Goal: Task Accomplishment & Management: Manage account settings

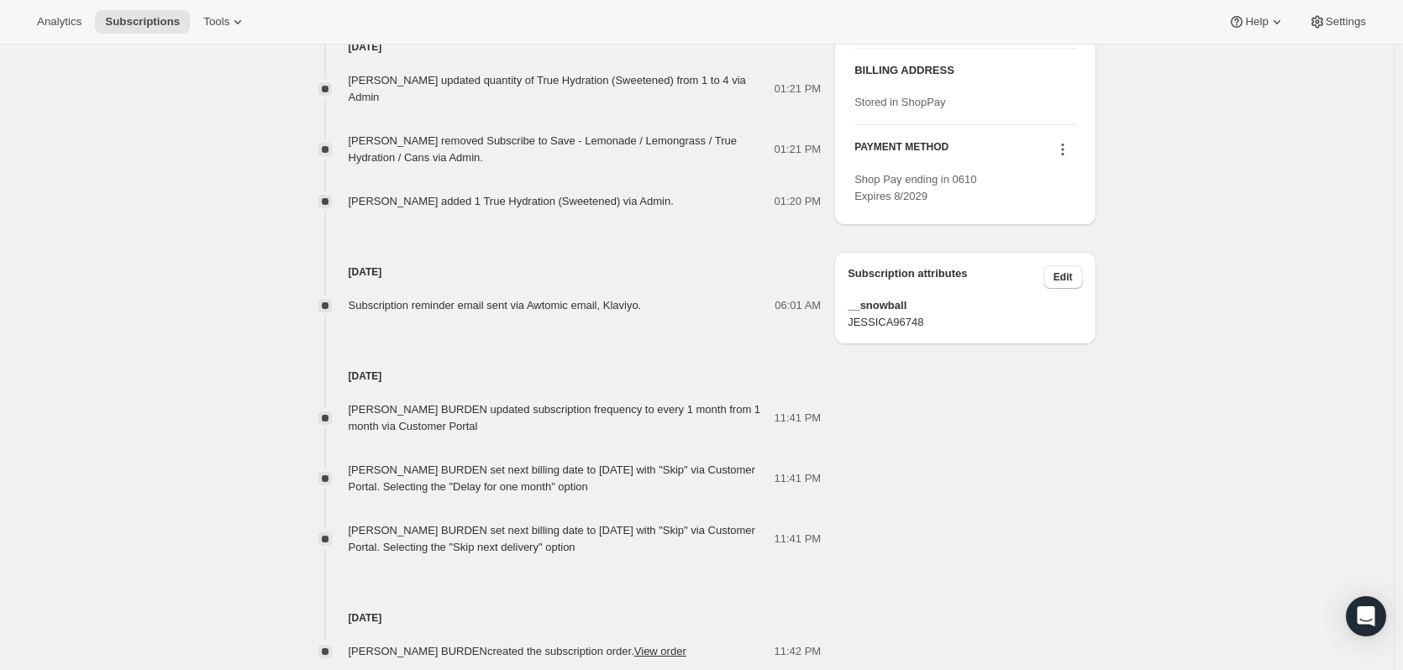
scroll to position [840, 0]
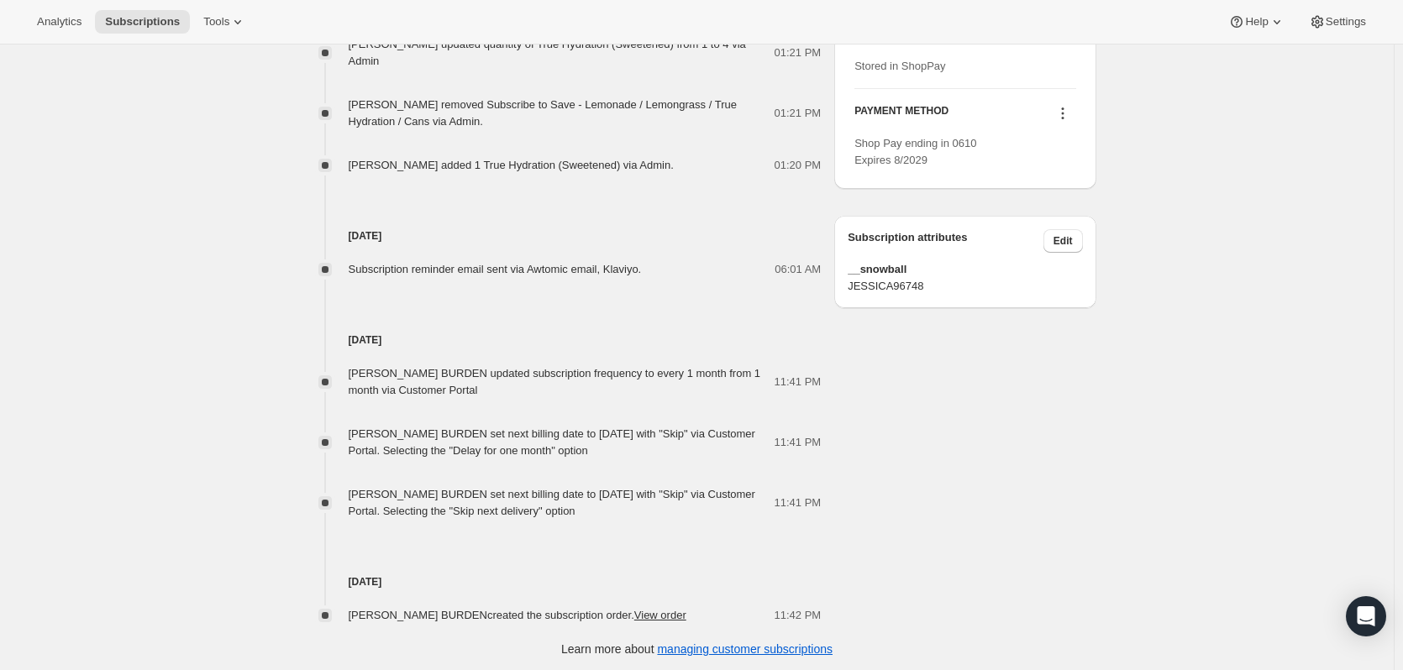
drag, startPoint x: 662, startPoint y: 491, endPoint x: 749, endPoint y: 512, distance: 89.7
click at [749, 512] on div "[PERSON_NAME] BURDEN set next billing date to [DATE] with "Skip" via Customer P…" at bounding box center [562, 503] width 426 height 34
drag, startPoint x: 405, startPoint y: 432, endPoint x: 745, endPoint y: 454, distance: 341.0
click at [745, 454] on div "[PERSON_NAME] BURDEN set next billing date to [DATE] with "Skip" via Customer P…" at bounding box center [562, 443] width 426 height 34
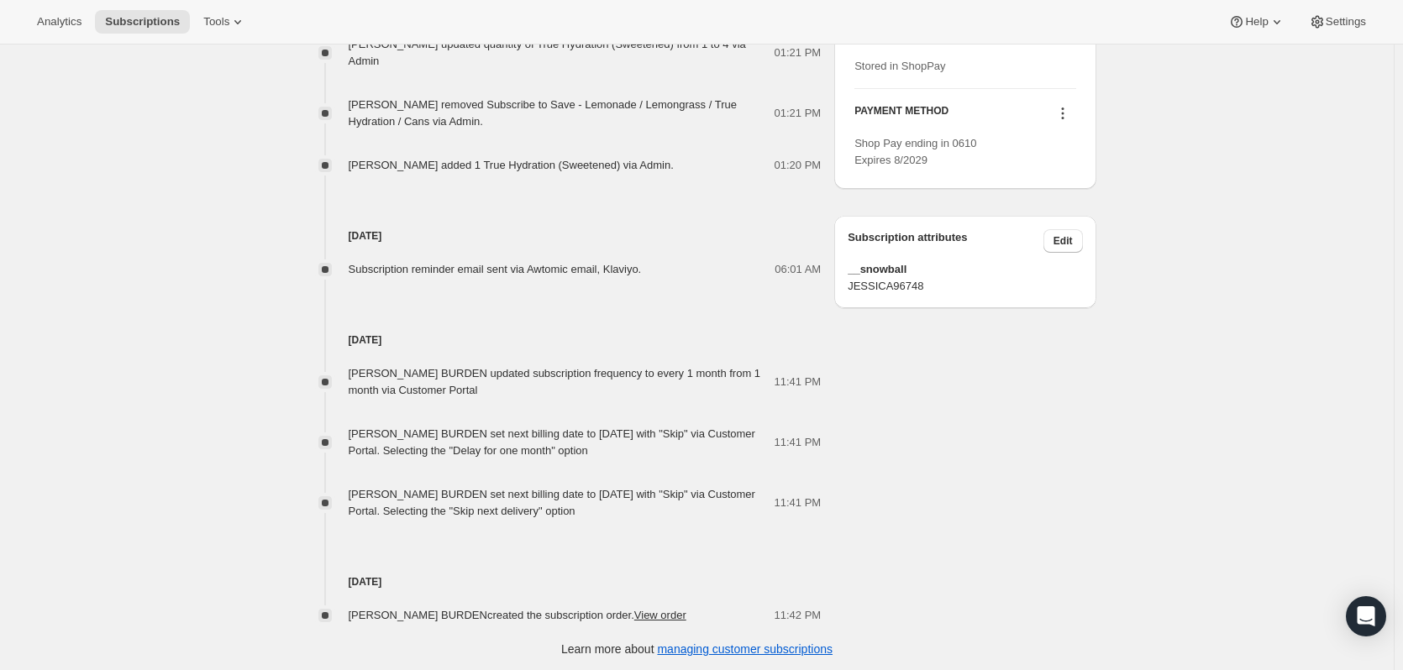
drag, startPoint x: 503, startPoint y: 374, endPoint x: 713, endPoint y: 391, distance: 210.7
click at [713, 391] on div "[PERSON_NAME] BURDEN updated subscription frequency to every 1 month from 1 mon…" at bounding box center [562, 382] width 426 height 34
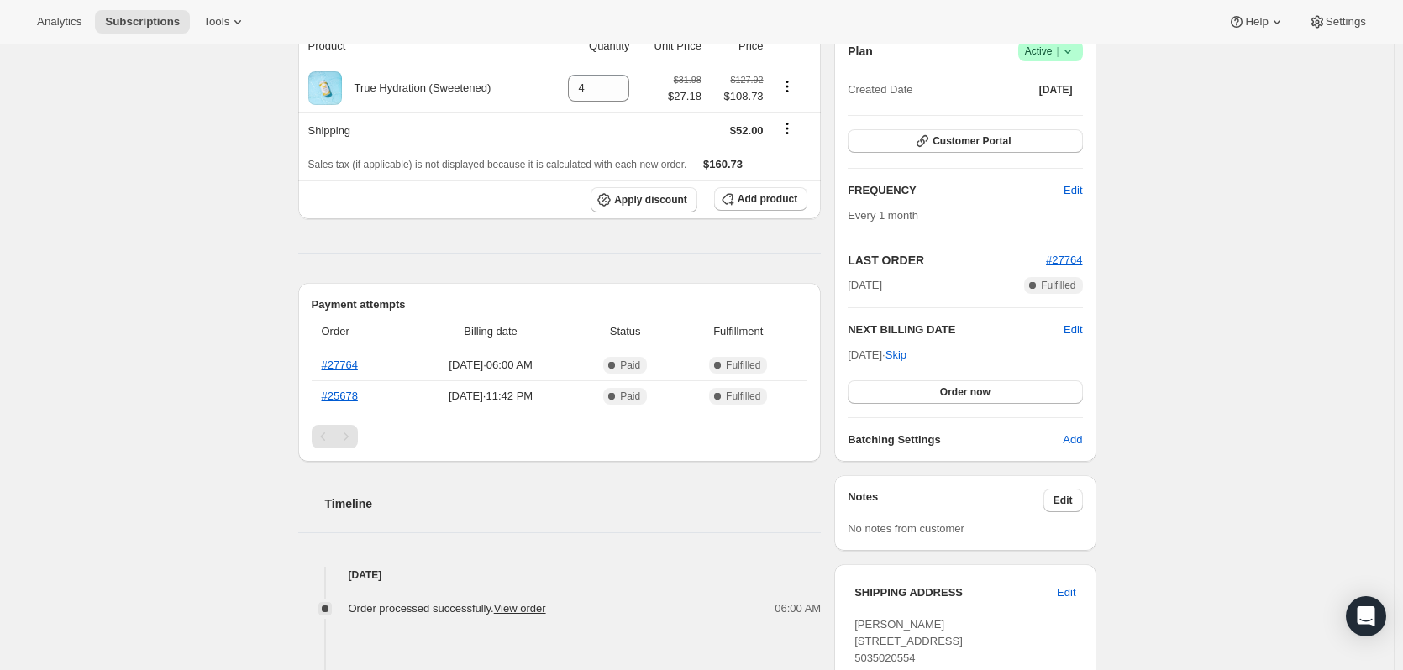
scroll to position [0, 0]
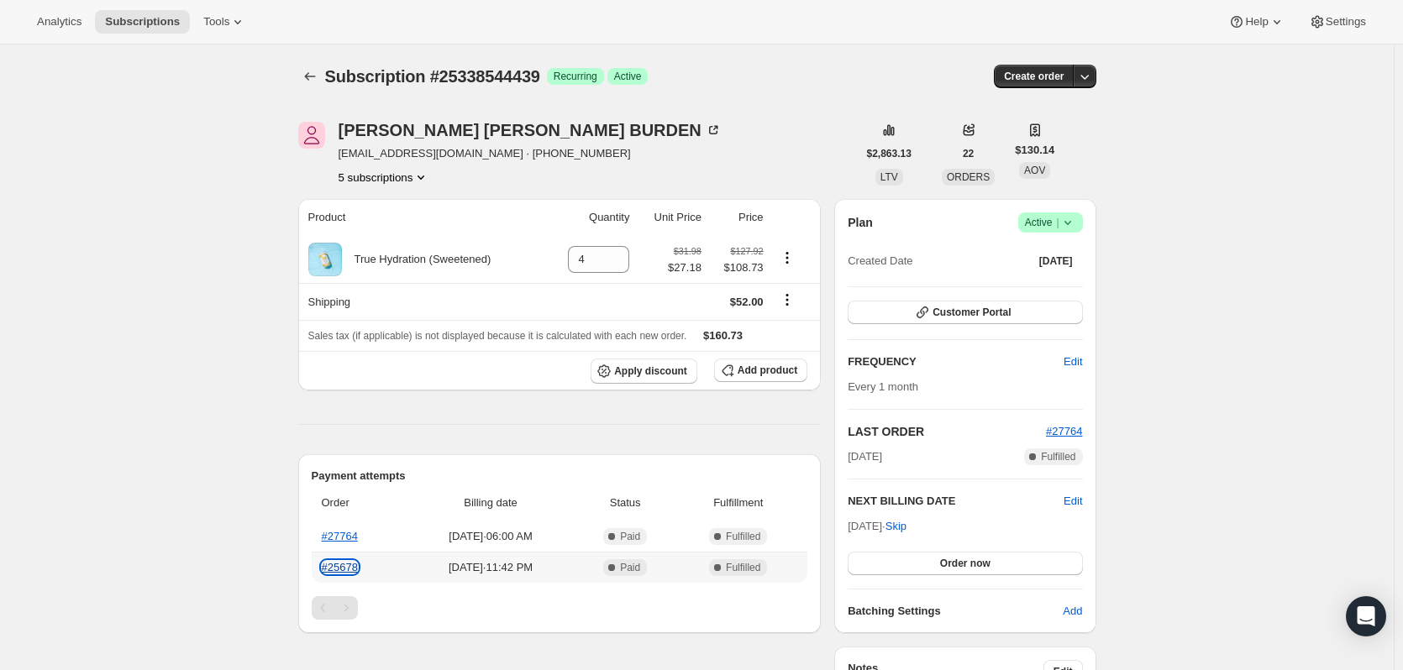
click at [354, 564] on link "#25678" at bounding box center [340, 567] width 36 height 13
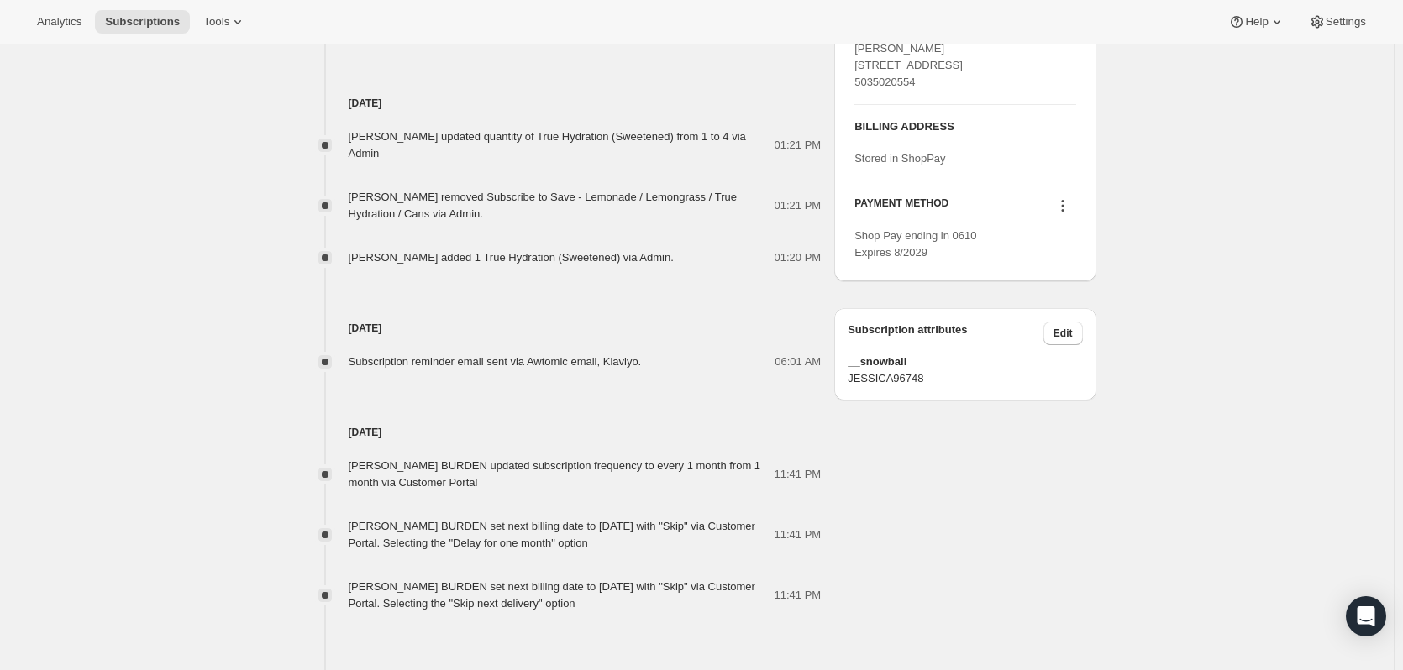
scroll to position [588, 0]
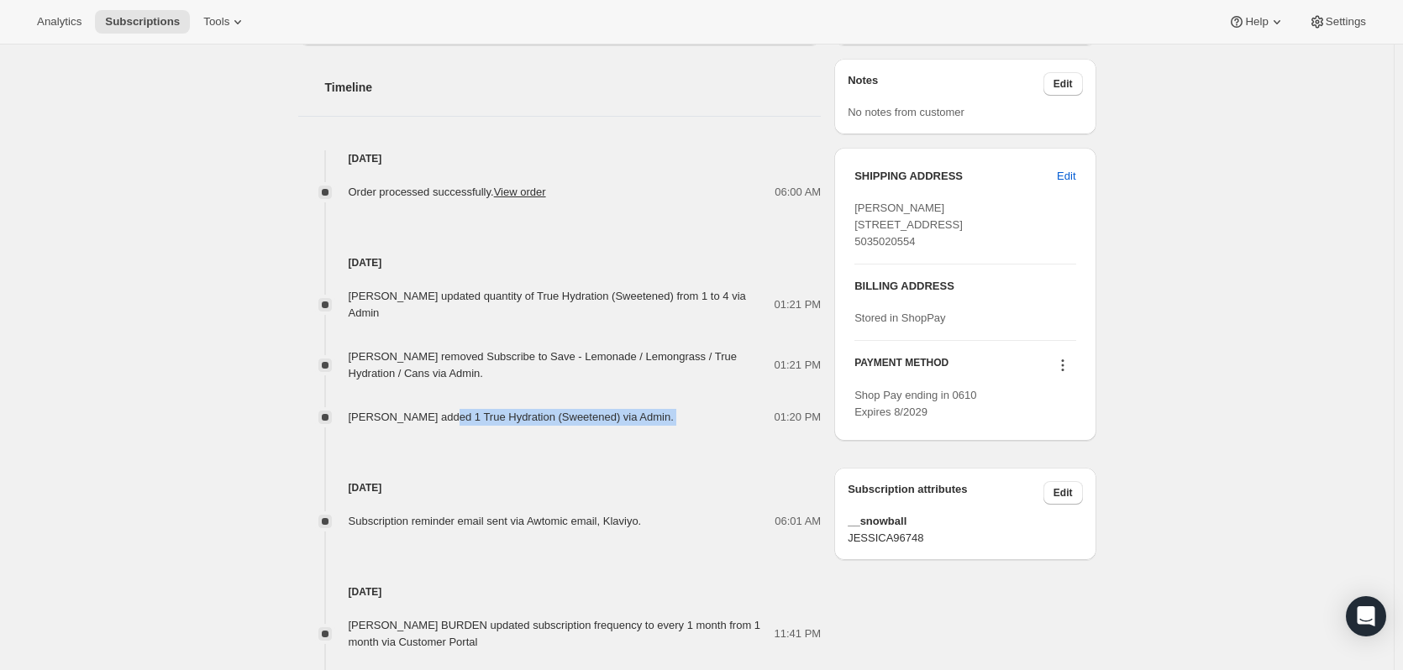
drag, startPoint x: 444, startPoint y: 418, endPoint x: 694, endPoint y: 419, distance: 250.3
click at [694, 419] on div "[PERSON_NAME] added 1 True Hydration (Sweetened) via Admin. 01:20 PM" at bounding box center [559, 417] width 523 height 17
click at [711, 466] on div "[DATE] Subscription reminder email sent via Awtomic email, Klaviyo. 06:01 AM" at bounding box center [559, 478] width 523 height 104
drag, startPoint x: 438, startPoint y: 360, endPoint x: 717, endPoint y: 376, distance: 278.5
click at [717, 376] on div "[PERSON_NAME] removed Subscribe to Save - Lemonade / Lemongrass / True Hydratio…" at bounding box center [562, 366] width 426 height 34
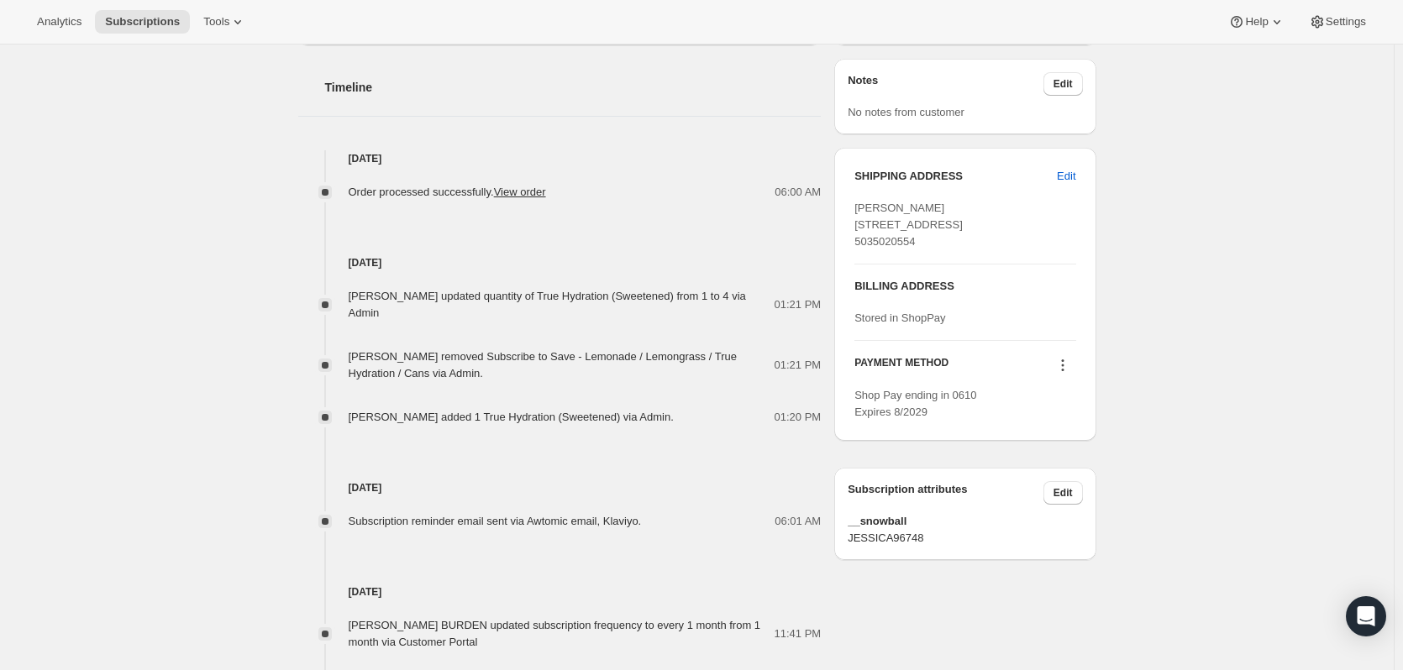
click at [696, 429] on div "[DATE] Subscription reminder email sent via Awtomic email, Klaviyo. 06:01 AM" at bounding box center [559, 478] width 523 height 104
drag, startPoint x: 370, startPoint y: 297, endPoint x: 736, endPoint y: 313, distance: 365.8
click at [736, 313] on div "[PERSON_NAME] updated quantity of True Hydration (Sweetened) from 1 to 4 via Ad…" at bounding box center [562, 305] width 426 height 34
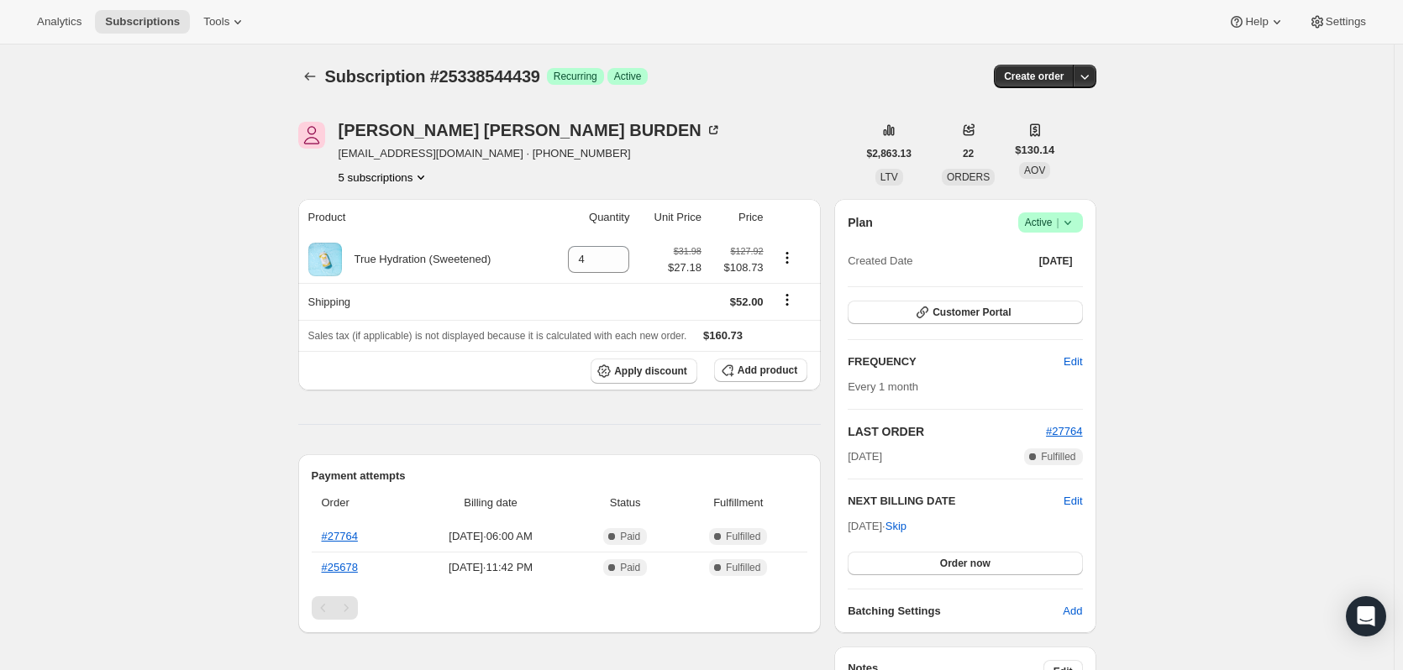
click at [396, 178] on button "5 subscriptions" at bounding box center [385, 177] width 92 height 17
click at [402, 207] on span "17712677175" at bounding box center [388, 209] width 117 height 17
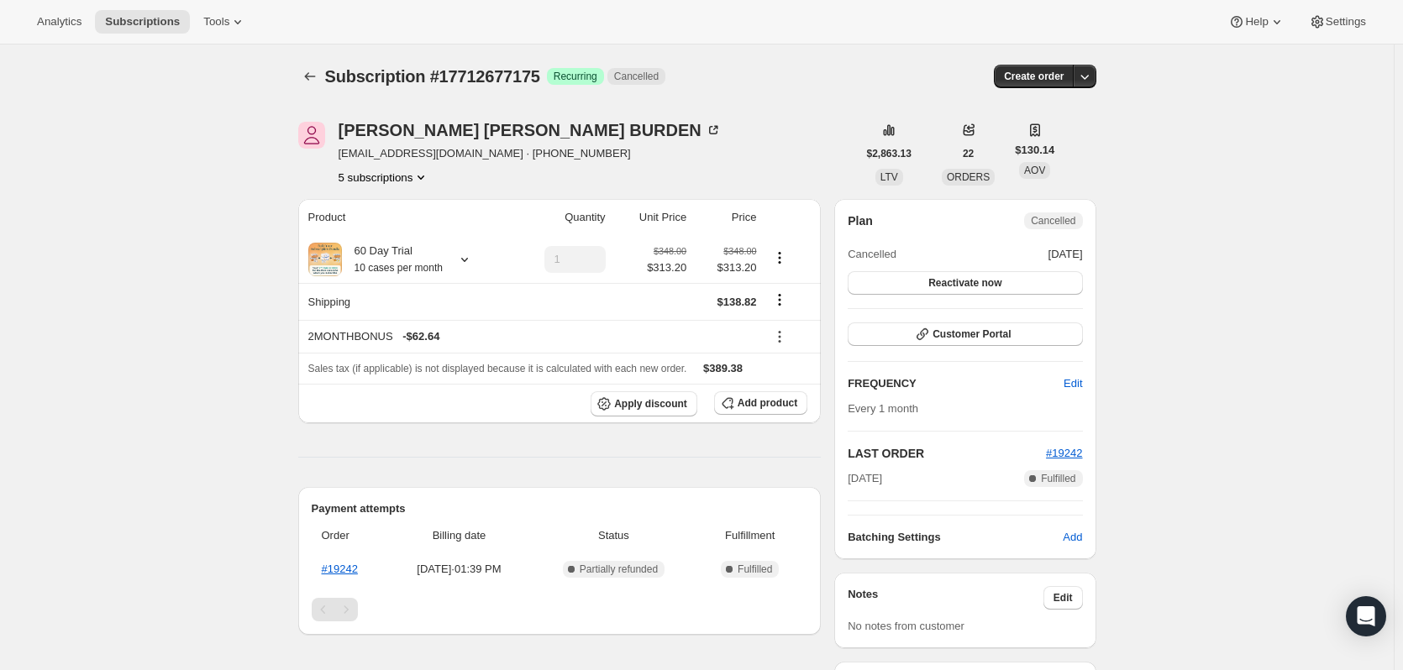
click at [395, 178] on button "5 subscriptions" at bounding box center [385, 177] width 92 height 17
click at [381, 248] on button "18107203895" at bounding box center [388, 236] width 127 height 27
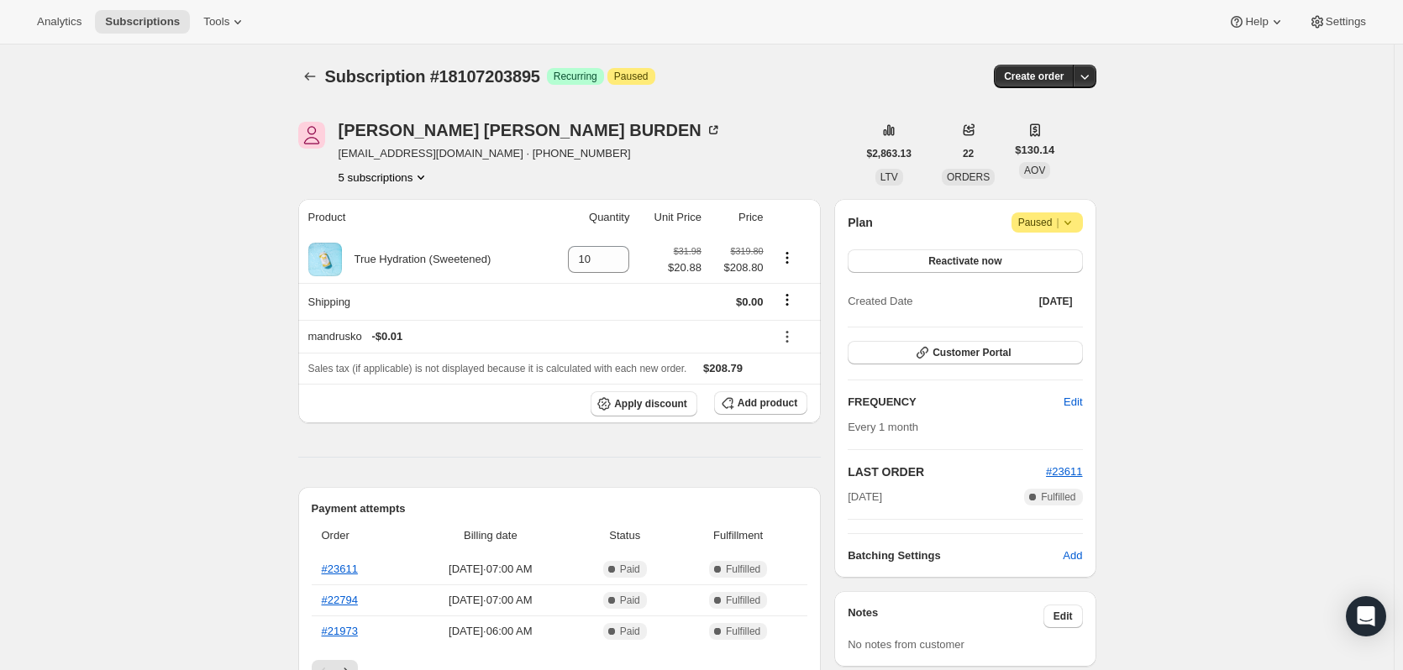
click at [390, 178] on button "5 subscriptions" at bounding box center [385, 177] width 92 height 17
click at [383, 258] on span "18836357431" at bounding box center [388, 266] width 117 height 17
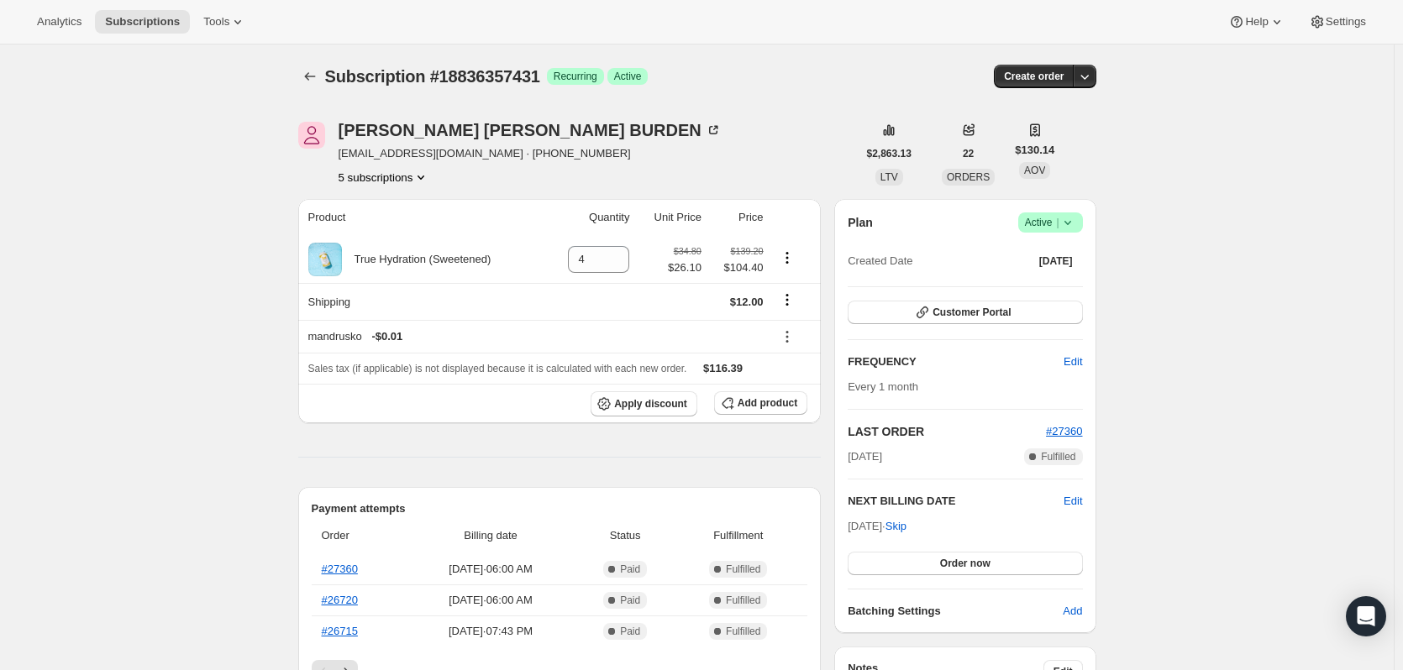
click at [381, 181] on button "5 subscriptions" at bounding box center [385, 177] width 92 height 17
click at [402, 181] on button "5 subscriptions" at bounding box center [385, 177] width 92 height 17
click at [403, 290] on span "18971623735" at bounding box center [388, 294] width 117 height 17
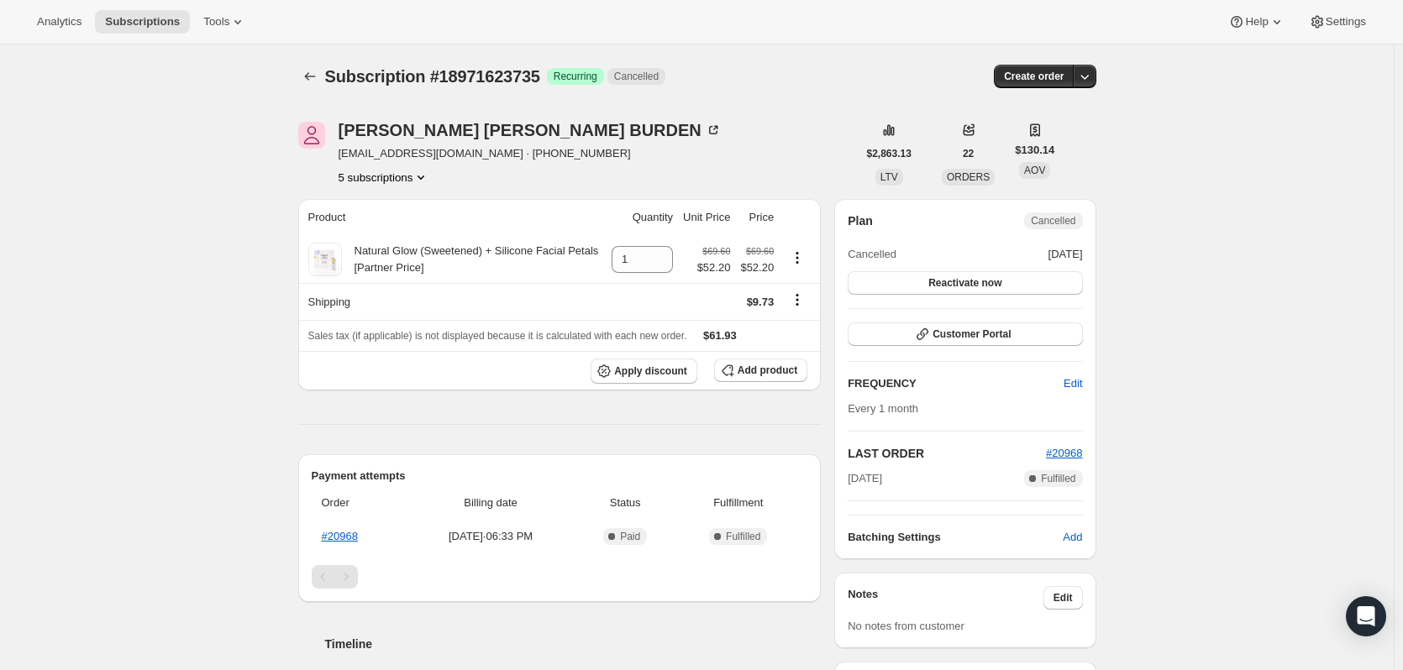
click at [400, 171] on button "5 subscriptions" at bounding box center [385, 177] width 92 height 17
click at [394, 323] on span "25338544439" at bounding box center [363, 323] width 67 height 13
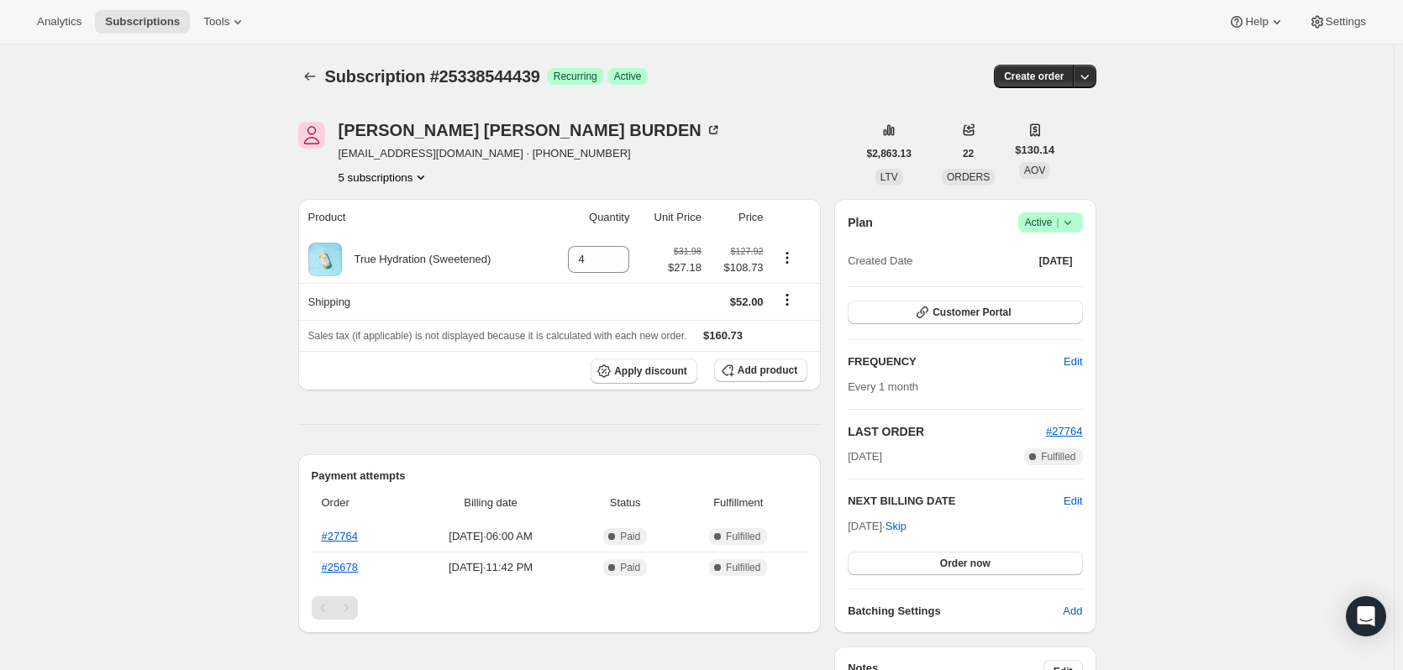
click at [407, 176] on button "5 subscriptions" at bounding box center [385, 177] width 92 height 17
click at [382, 180] on button "5 subscriptions" at bounding box center [385, 177] width 92 height 17
click at [383, 276] on button "18836357431" at bounding box center [388, 265] width 127 height 27
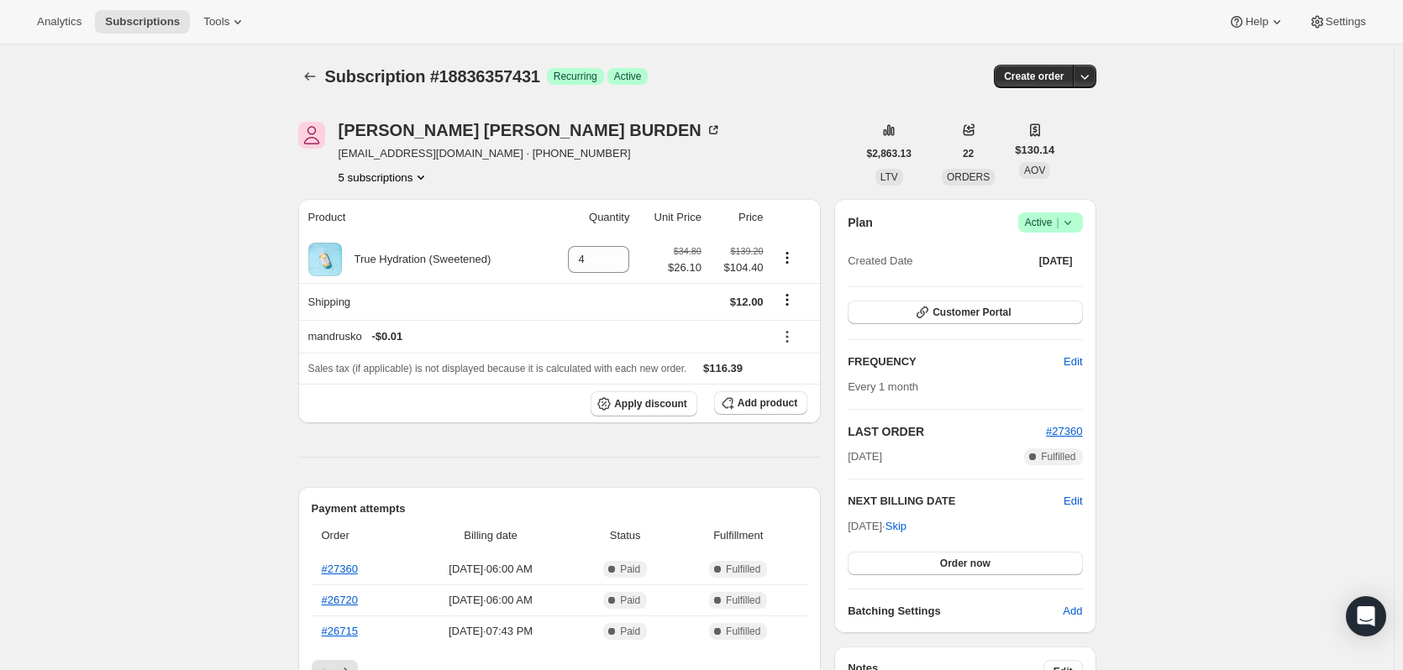
click at [1076, 223] on icon at bounding box center [1067, 222] width 17 height 17
click at [1074, 253] on span "Pause subscription" at bounding box center [1054, 255] width 92 height 13
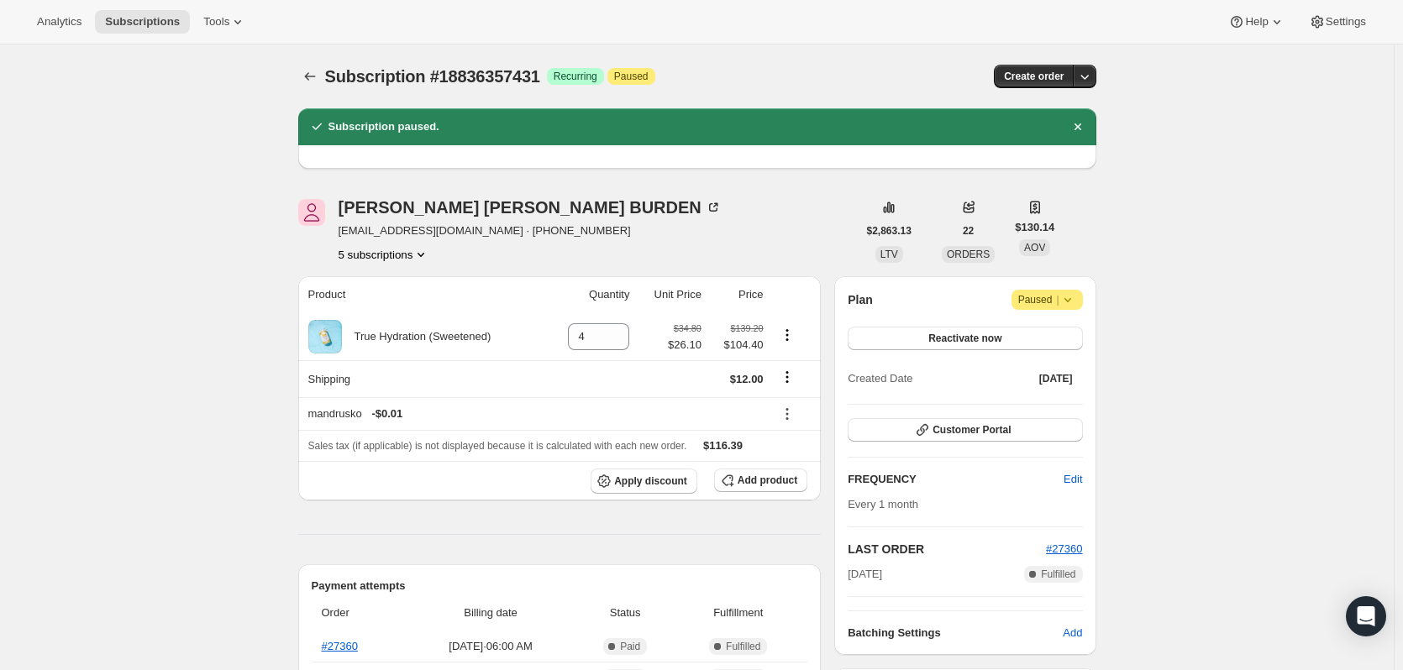
click at [366, 248] on button "5 subscriptions" at bounding box center [385, 254] width 92 height 17
click at [384, 375] on span "18971623735" at bounding box center [363, 371] width 67 height 13
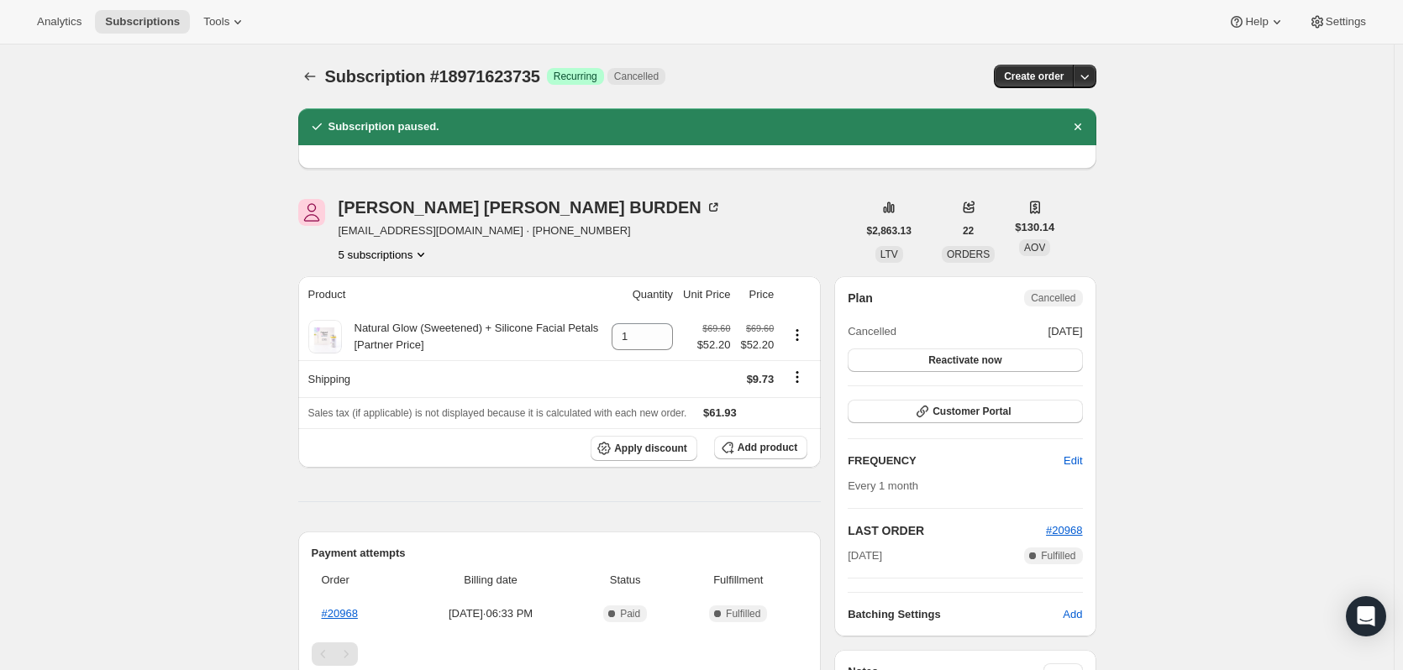
click at [413, 254] on button "5 subscriptions" at bounding box center [385, 254] width 92 height 17
click at [402, 409] on button "25338544439" at bounding box center [388, 399] width 127 height 27
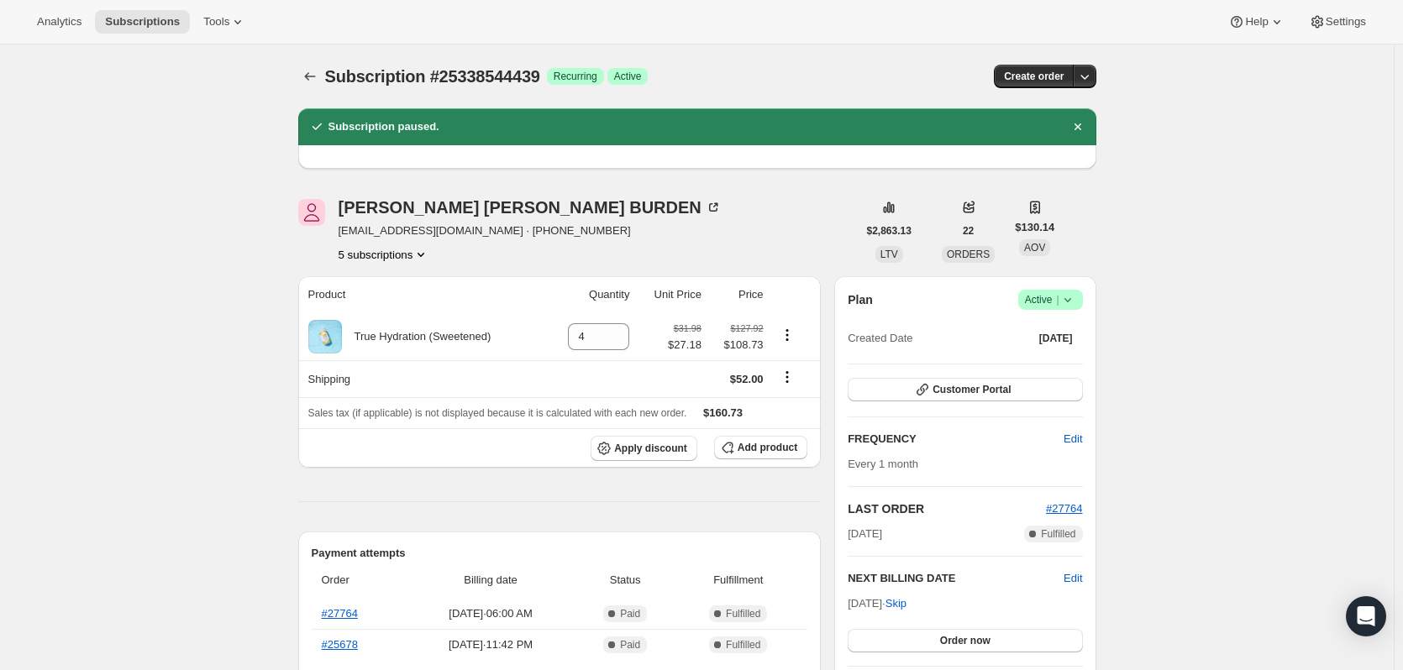
click at [1074, 300] on icon at bounding box center [1067, 299] width 17 height 17
click at [1058, 334] on span "Pause subscription" at bounding box center [1054, 333] width 92 height 13
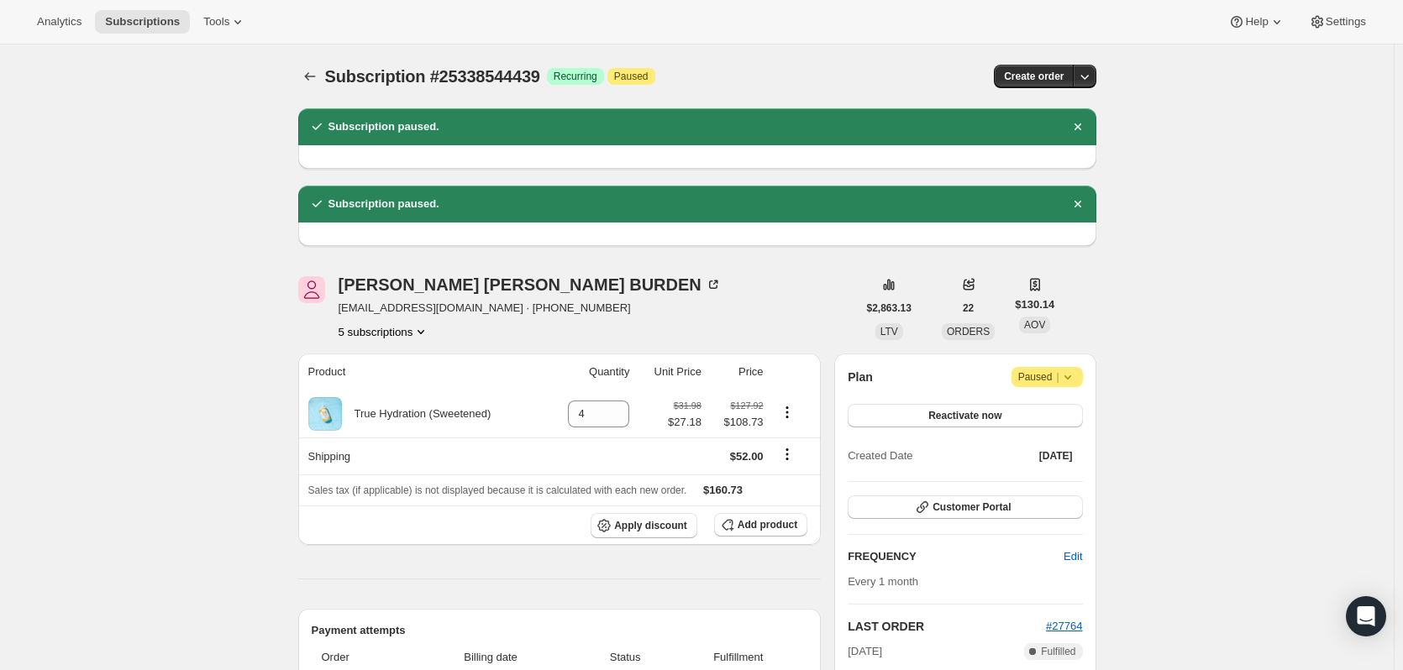
click at [391, 333] on button "5 subscriptions" at bounding box center [385, 331] width 92 height 17
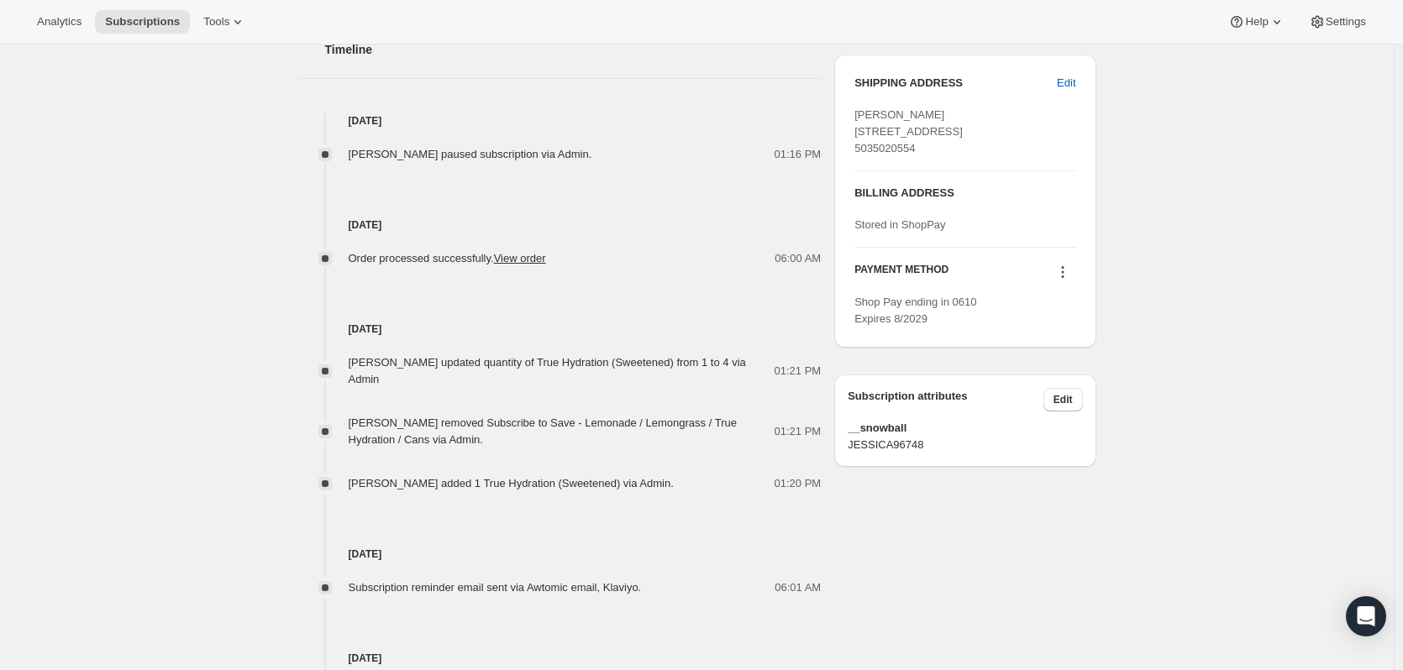
scroll to position [1050, 0]
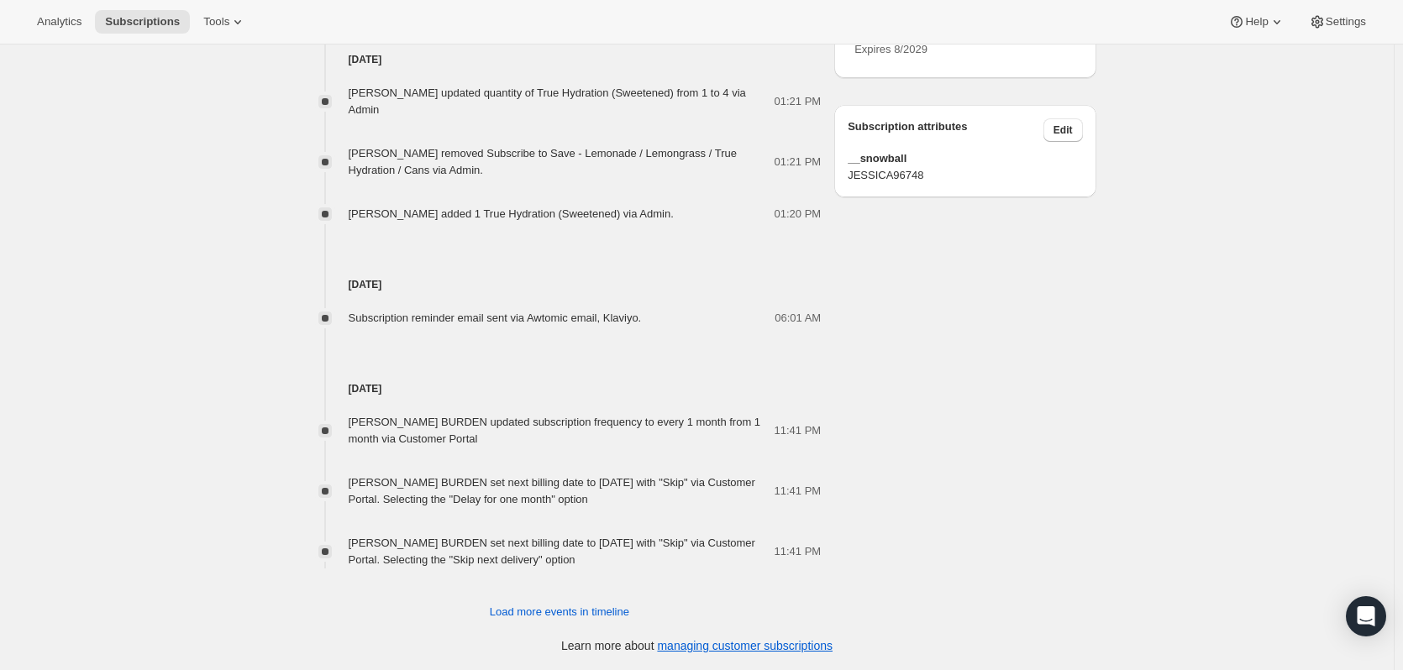
drag, startPoint x: 676, startPoint y: 564, endPoint x: 355, endPoint y: 411, distance: 355.4
click at [355, 411] on div "[PERSON_NAME] BURDEN updated subscription frequency to every 1 month from 1 mon…" at bounding box center [559, 482] width 523 height 171
drag, startPoint x: 690, startPoint y: 559, endPoint x: 363, endPoint y: 423, distance: 354.7
click at [363, 423] on div "[PERSON_NAME] BURDEN updated subscription frequency to every 1 month from 1 mon…" at bounding box center [559, 482] width 523 height 171
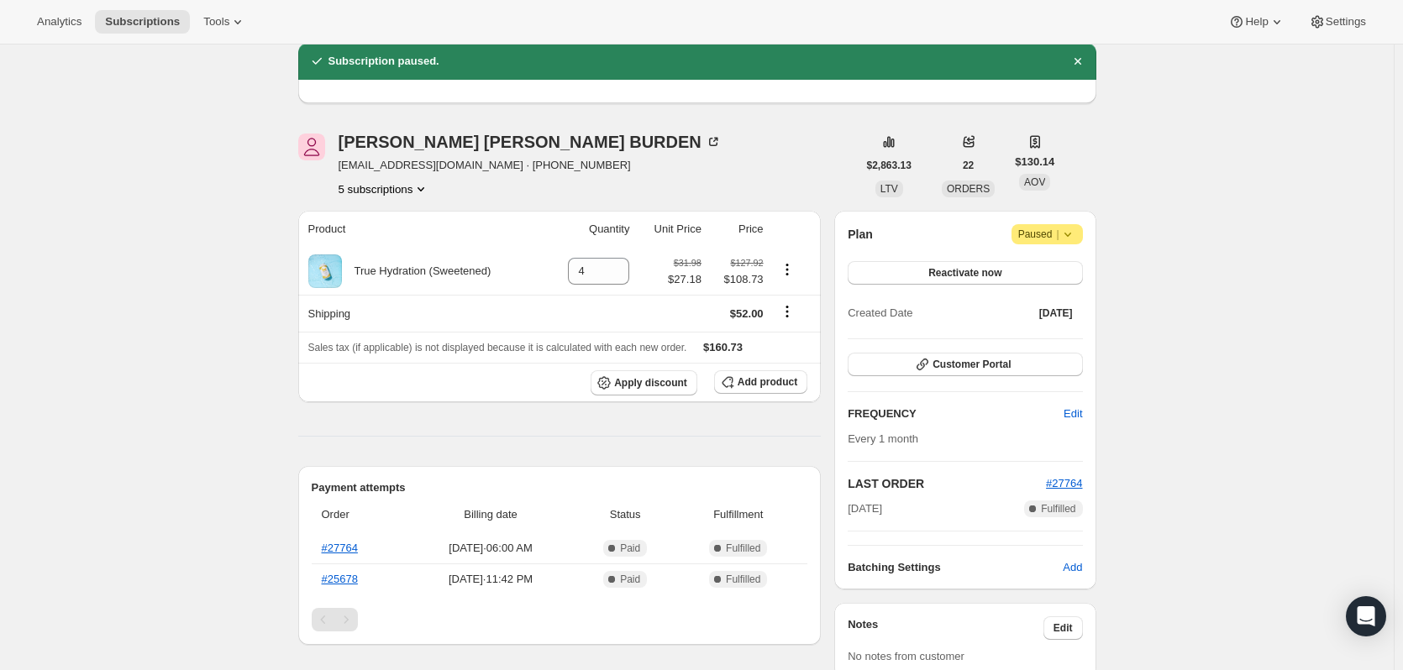
scroll to position [294, 0]
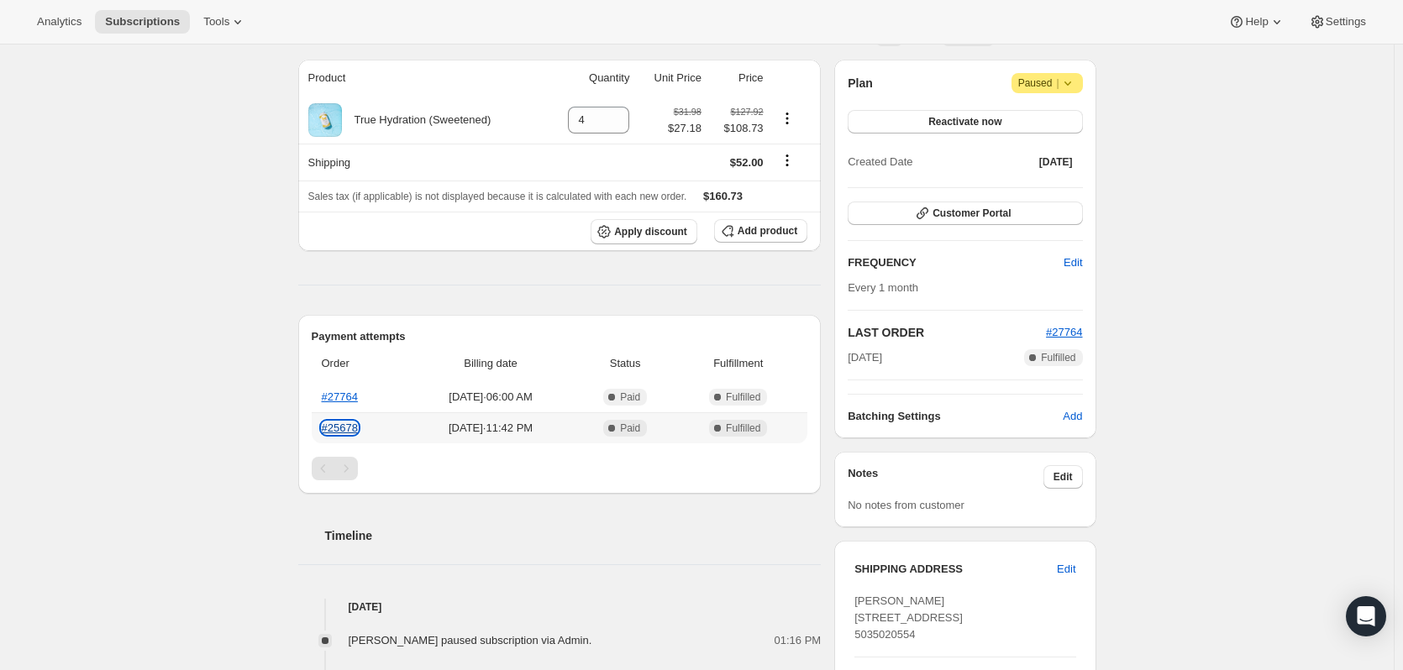
click at [337, 429] on link "#25678" at bounding box center [340, 428] width 36 height 13
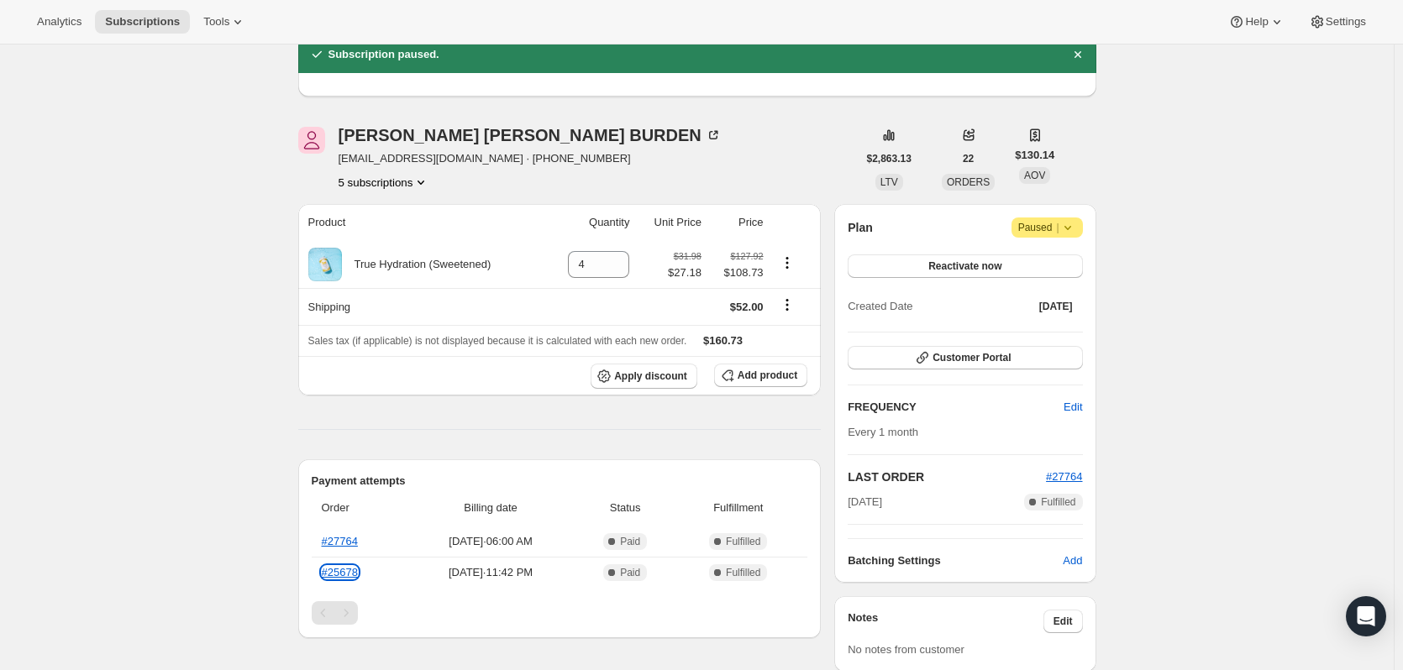
scroll to position [0, 0]
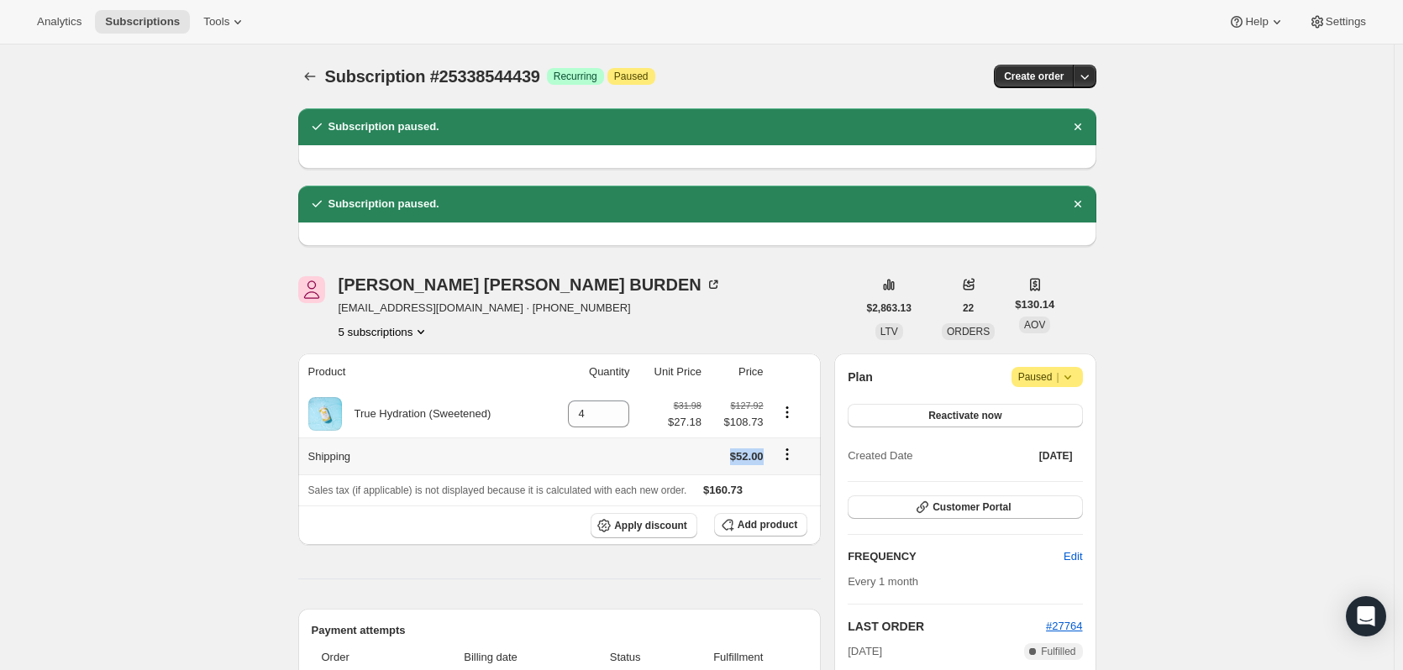
drag, startPoint x: 769, startPoint y: 457, endPoint x: 712, endPoint y: 459, distance: 57.2
click at [712, 459] on td "$52.00" at bounding box center [737, 456] width 62 height 37
click at [1074, 380] on icon at bounding box center [1067, 377] width 17 height 17
click at [1055, 406] on span "Cancel subscription" at bounding box center [1052, 410] width 95 height 13
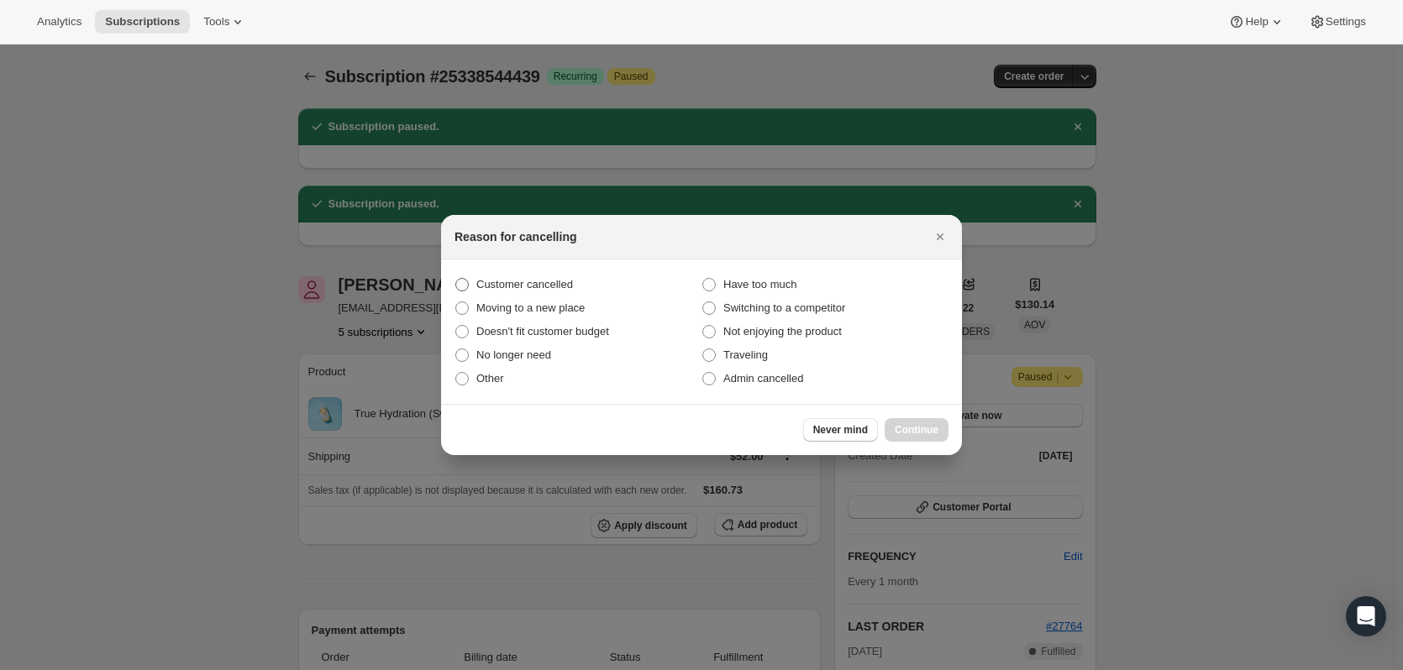
click at [522, 284] on span "Customer cancelled" at bounding box center [524, 284] width 97 height 13
click at [456, 279] on input "Customer cancelled" at bounding box center [455, 278] width 1 height 1
radio input "true"
click at [914, 427] on span "Continue" at bounding box center [917, 429] width 44 height 13
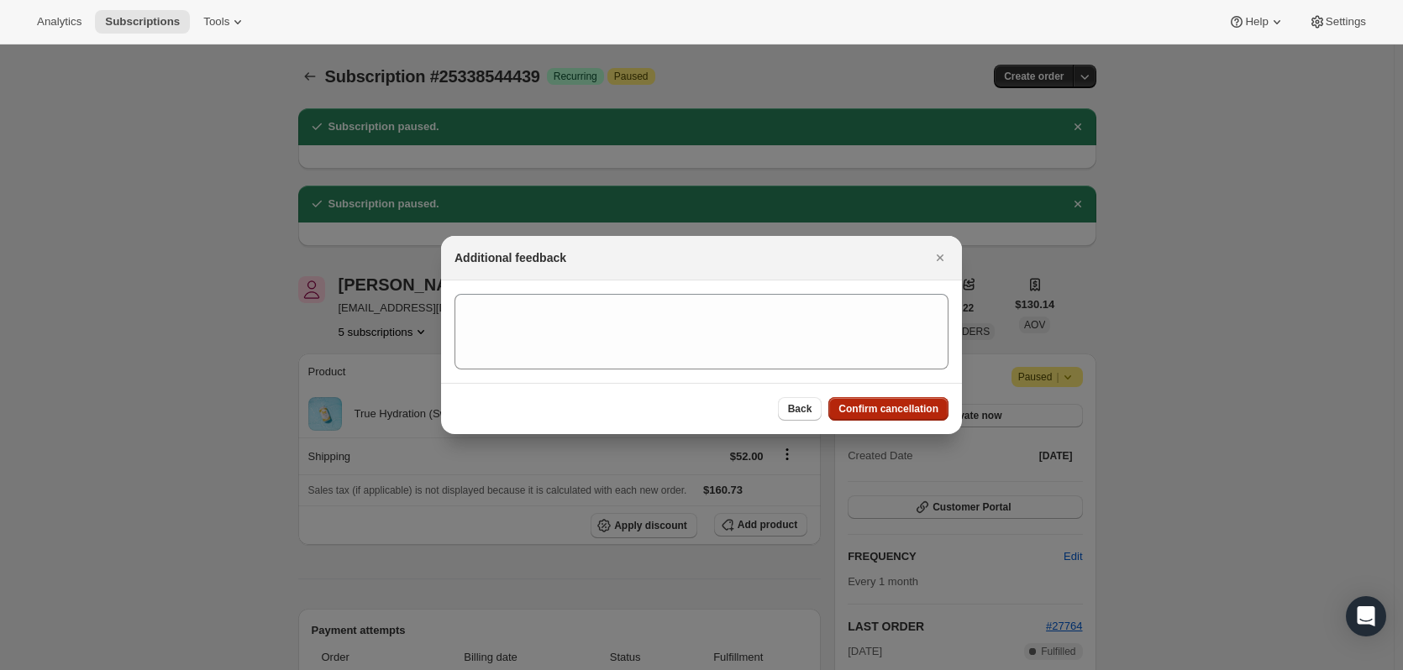
click at [895, 418] on button "Confirm cancellation" at bounding box center [888, 409] width 120 height 24
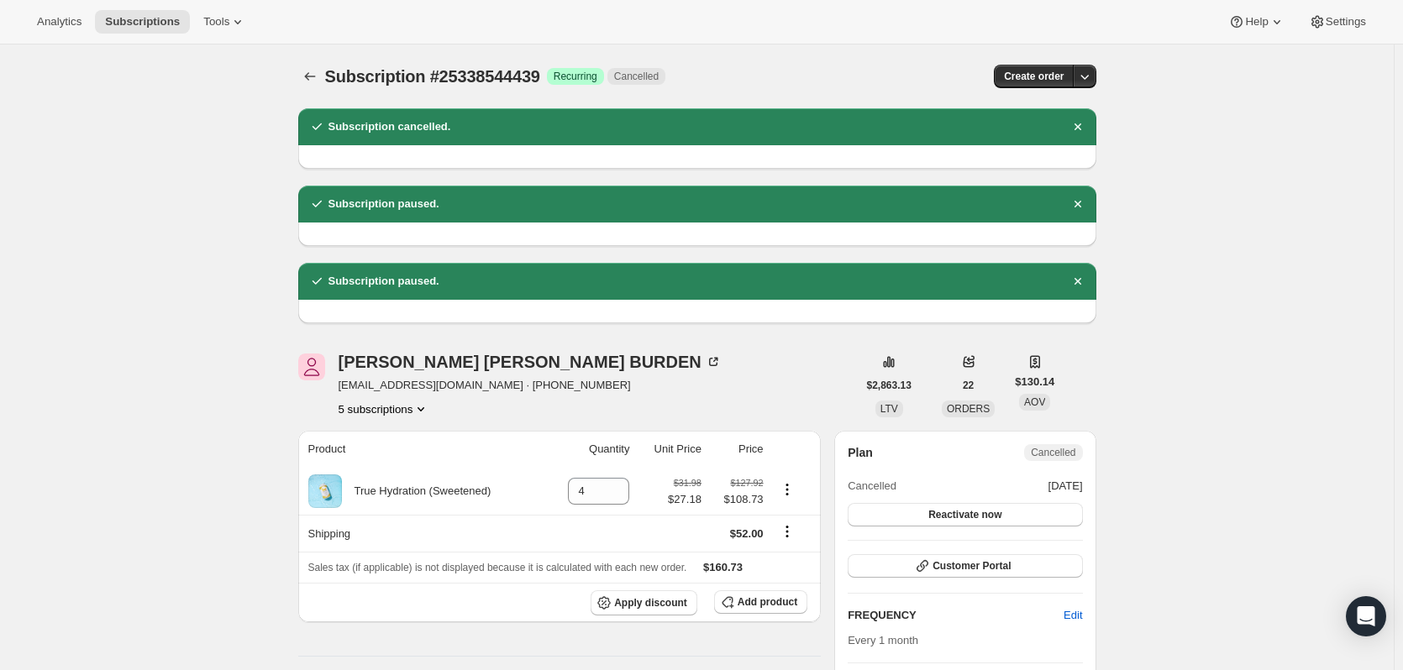
click at [355, 410] on button "5 subscriptions" at bounding box center [385, 409] width 92 height 17
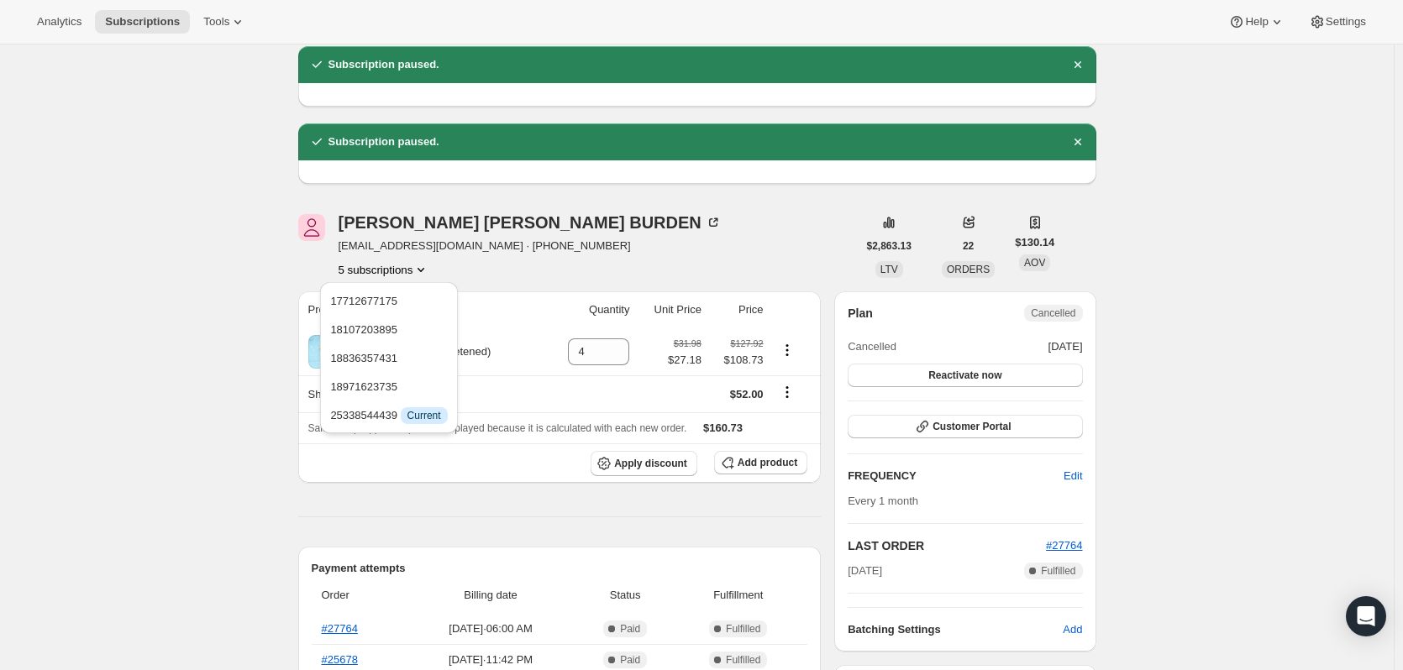
scroll to position [84, 0]
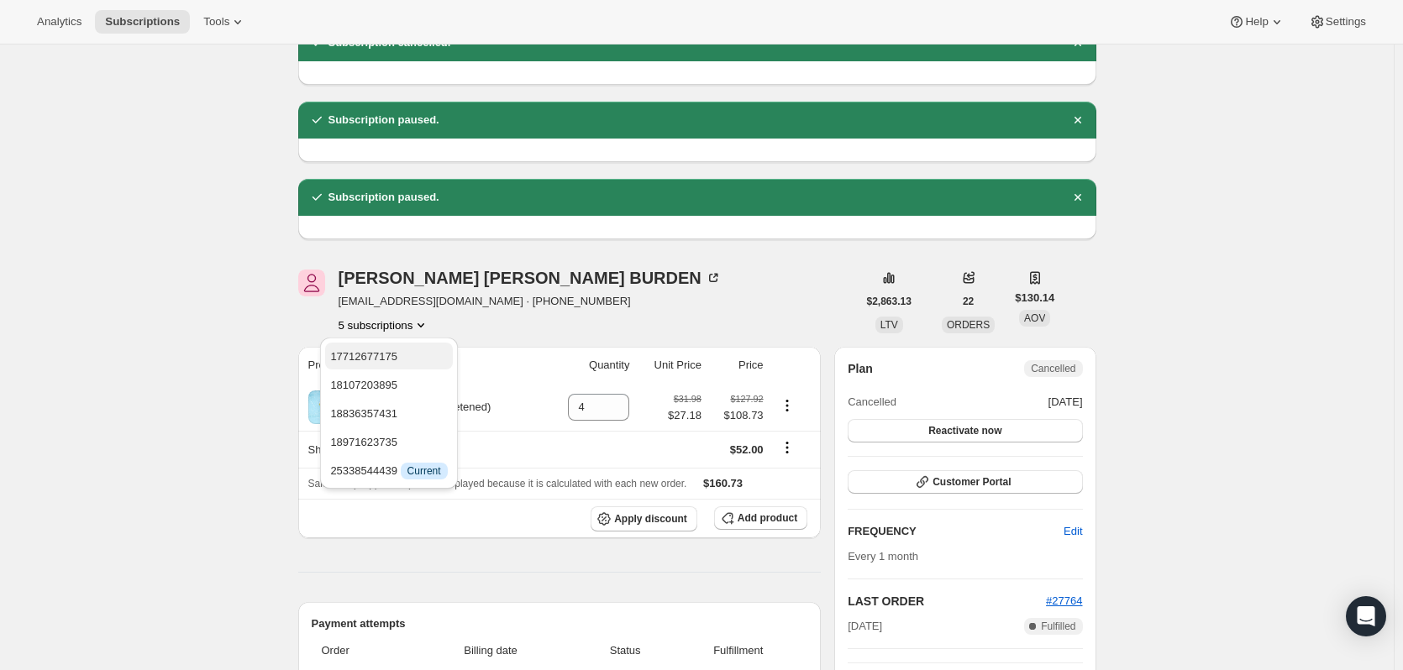
click at [402, 355] on span "17712677175" at bounding box center [388, 357] width 117 height 17
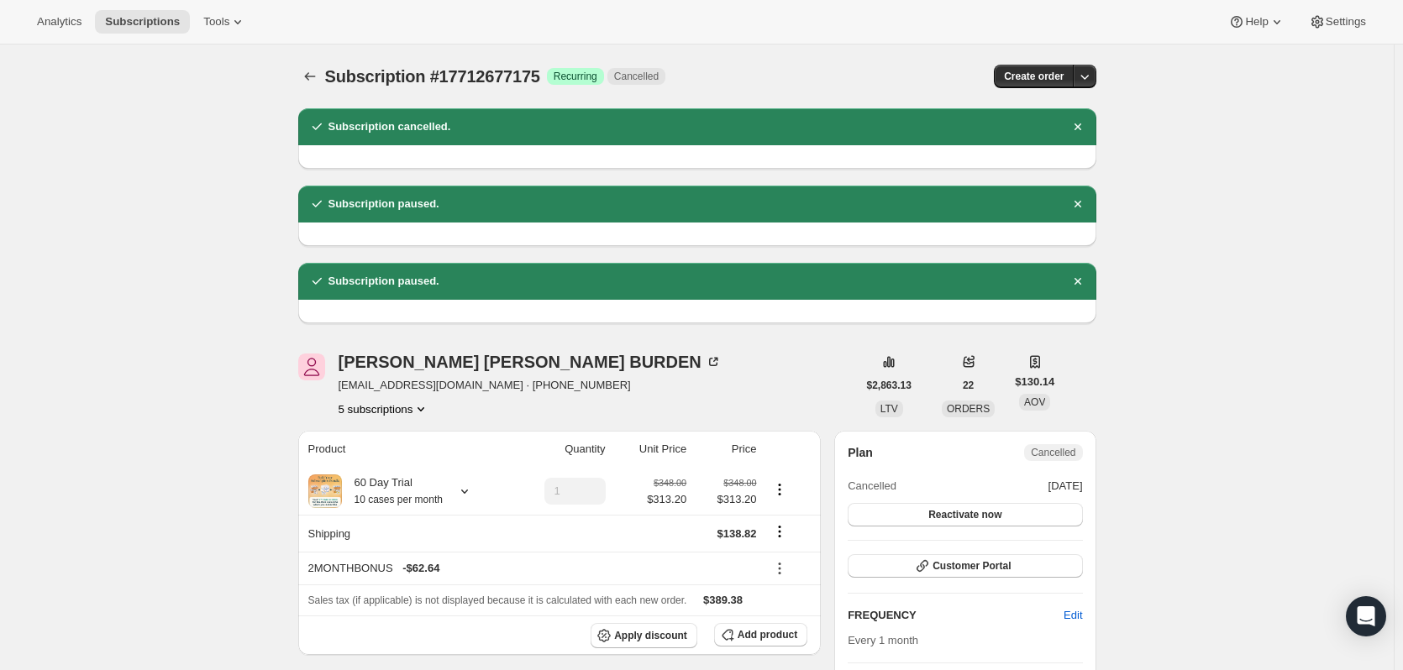
click at [393, 409] on button "5 subscriptions" at bounding box center [385, 409] width 92 height 17
click at [398, 471] on span "18107203895" at bounding box center [388, 469] width 117 height 17
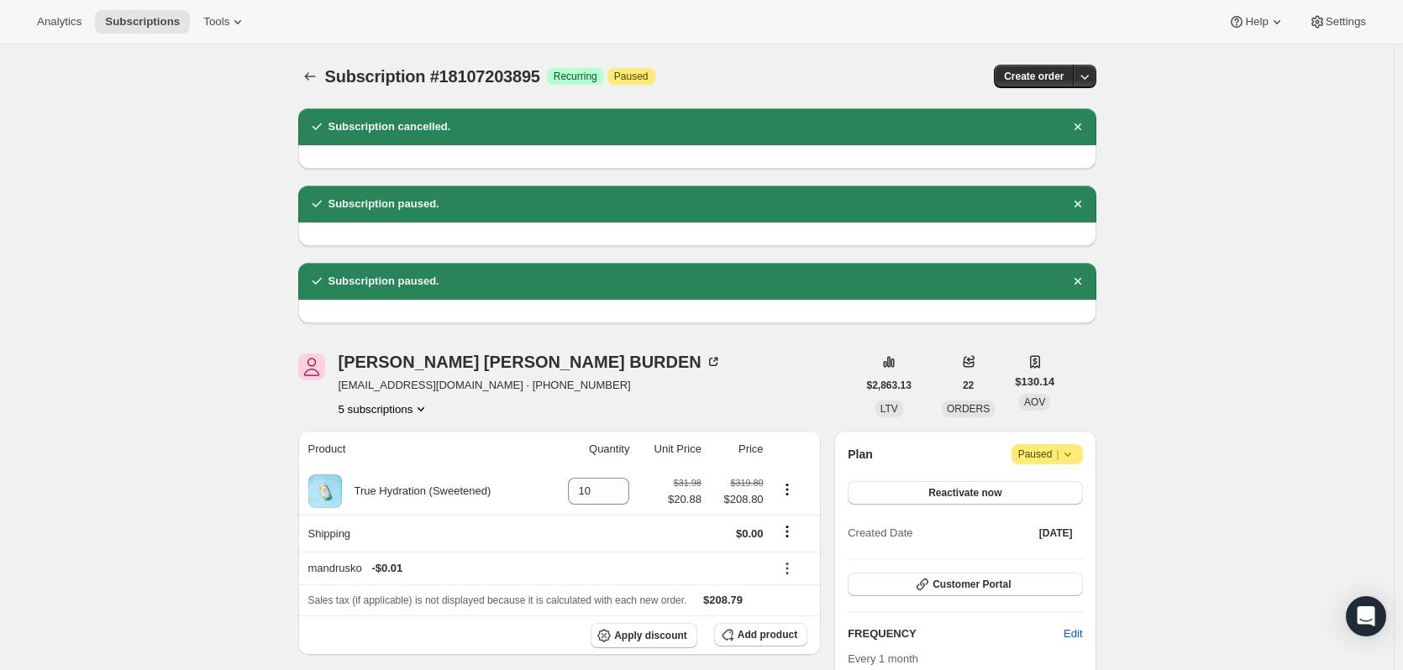
click at [404, 406] on button "5 subscriptions" at bounding box center [385, 409] width 92 height 17
click at [400, 495] on span "18836357431" at bounding box center [388, 498] width 117 height 17
click at [404, 411] on button "5 subscriptions" at bounding box center [385, 409] width 92 height 17
click at [396, 476] on span "18107203895" at bounding box center [388, 469] width 117 height 17
click at [391, 409] on button "5 subscriptions" at bounding box center [385, 409] width 92 height 17
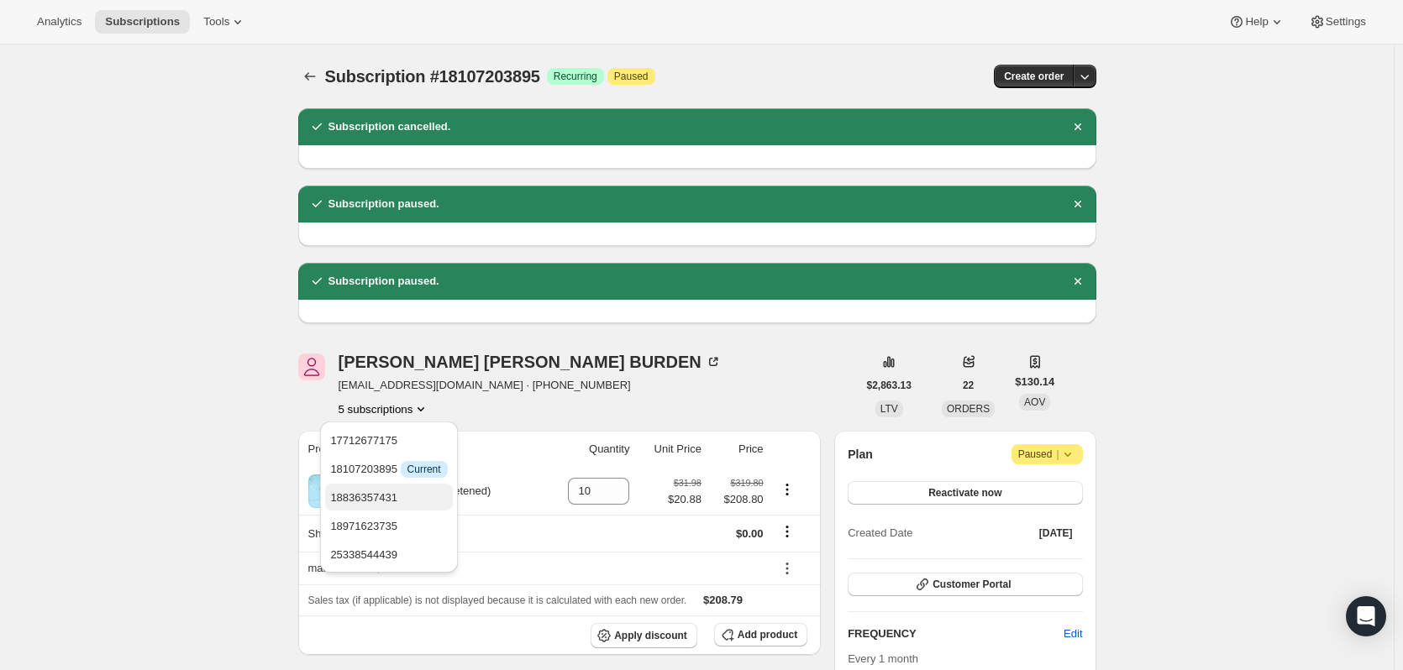
click at [390, 500] on span "18836357431" at bounding box center [363, 497] width 67 height 13
click at [372, 406] on button "5 subscriptions" at bounding box center [385, 409] width 92 height 17
click at [381, 469] on span "18107203895" at bounding box center [363, 469] width 67 height 13
click at [394, 411] on button "5 subscriptions" at bounding box center [385, 409] width 92 height 17
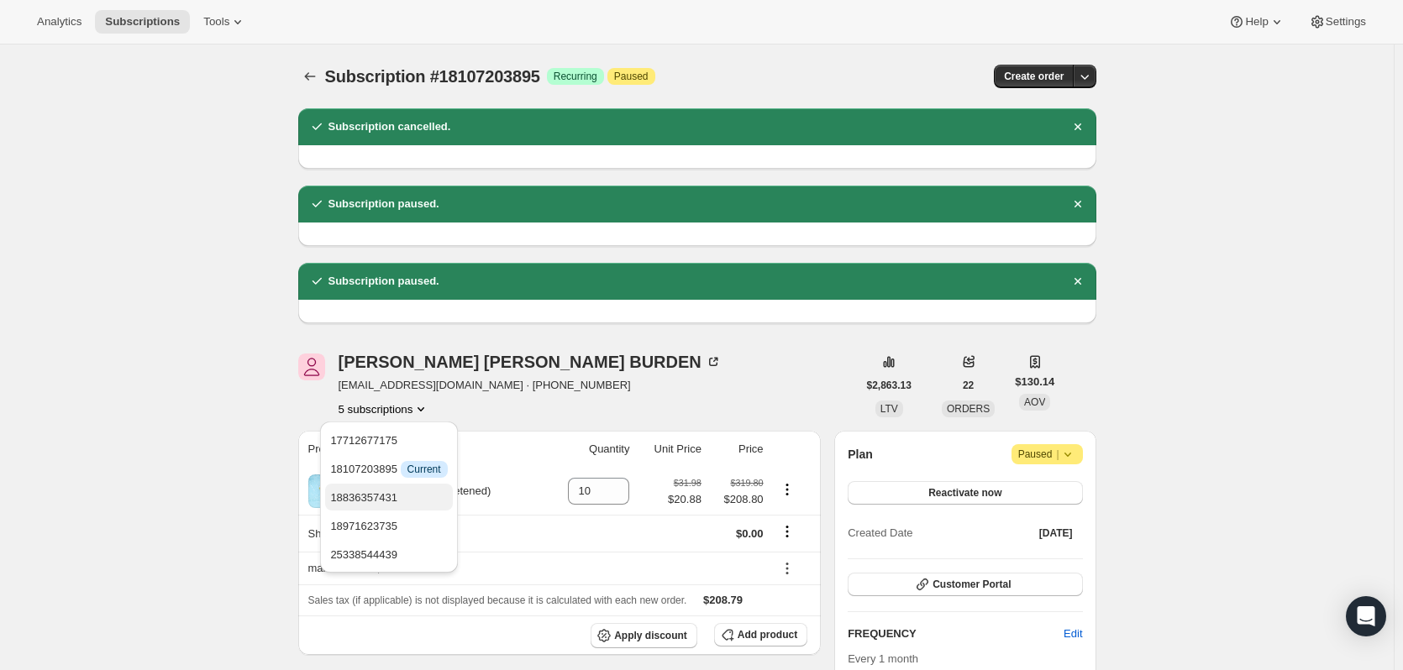
click at [387, 502] on span "18836357431" at bounding box center [363, 497] width 67 height 13
click at [400, 414] on button "5 subscriptions" at bounding box center [385, 409] width 92 height 17
click at [397, 526] on span "18971623735" at bounding box center [388, 526] width 117 height 17
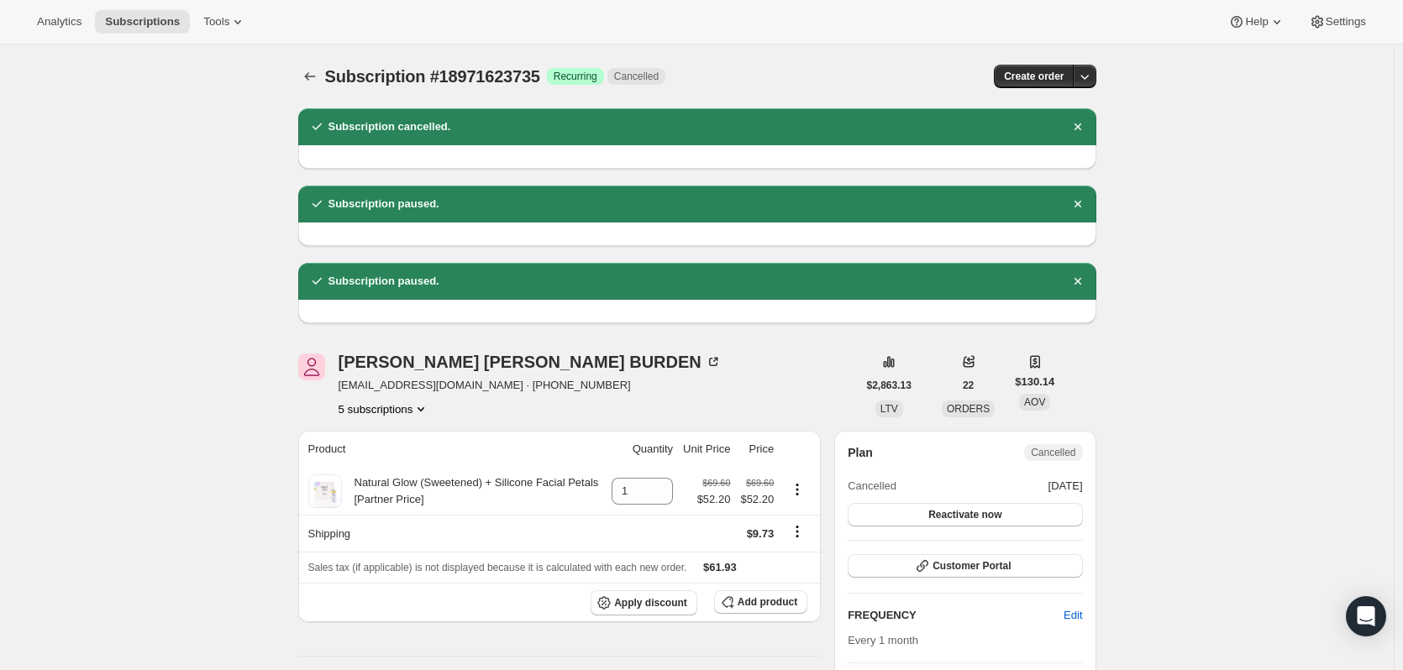
click at [401, 409] on button "5 subscriptions" at bounding box center [385, 409] width 92 height 17
click at [375, 550] on span "25338544439" at bounding box center [363, 555] width 67 height 13
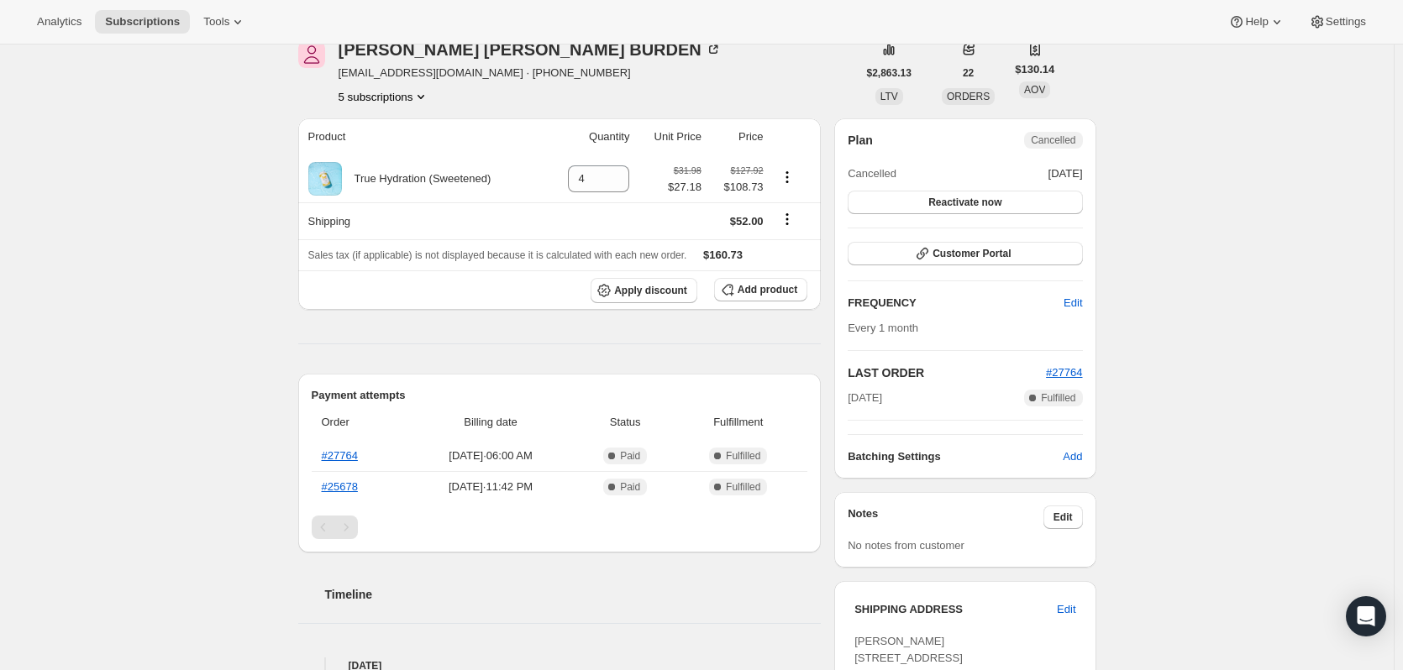
scroll to position [420, 0]
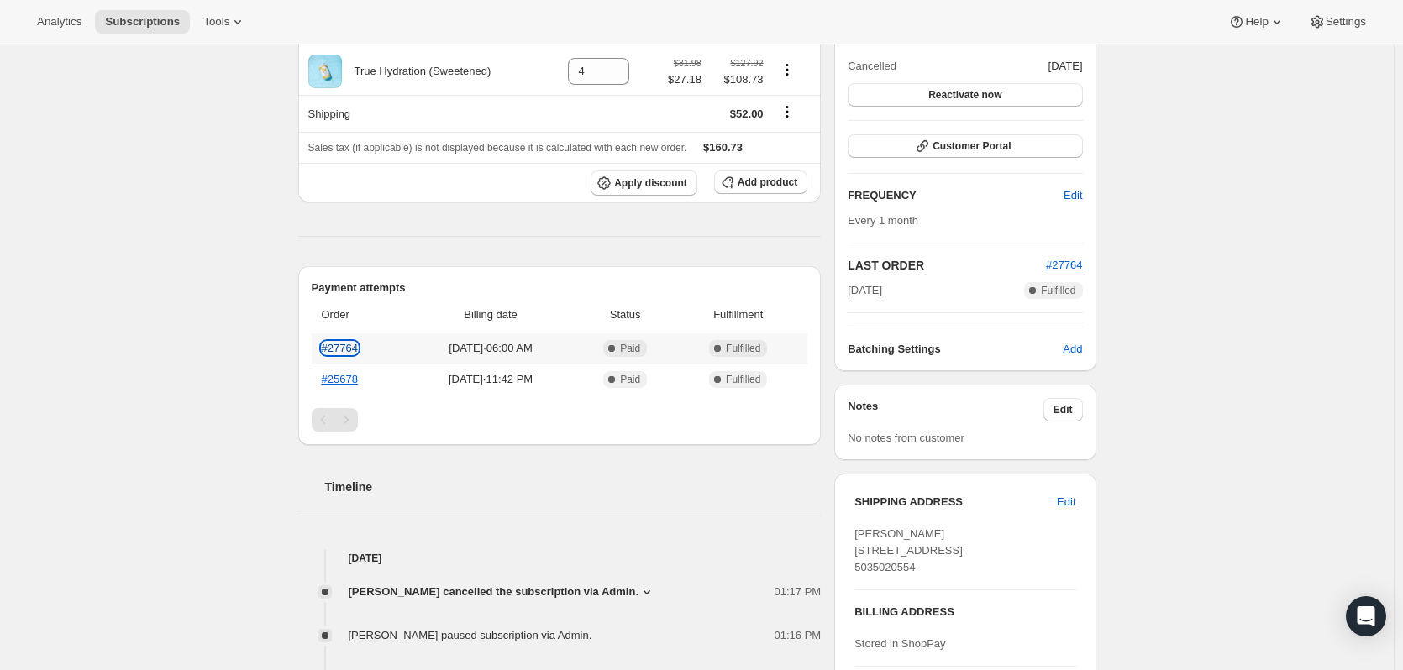
click at [336, 344] on link "#27764" at bounding box center [340, 348] width 36 height 13
